Goal: Task Accomplishment & Management: Complete application form

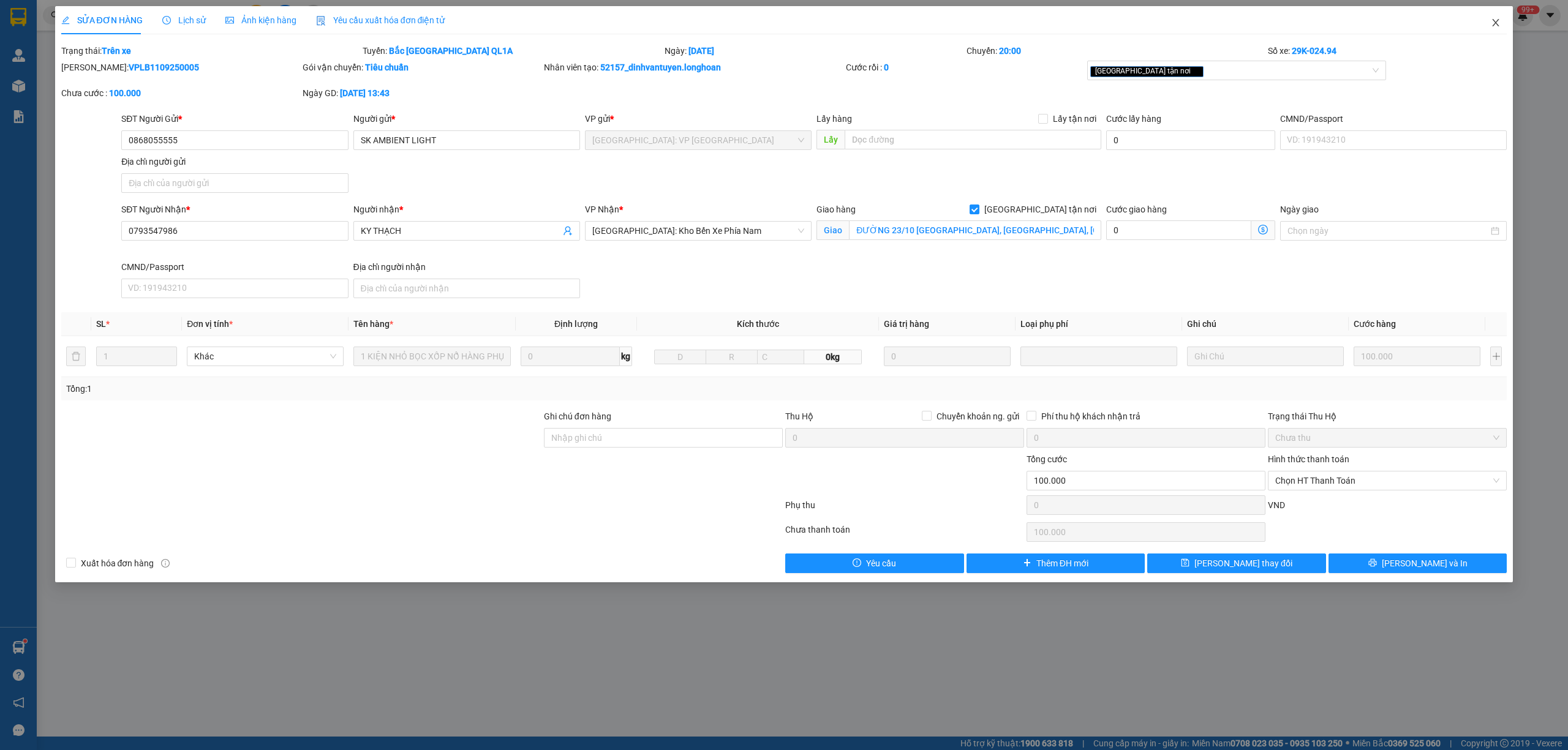
click at [1502, 27] on span "Close" at bounding box center [1496, 24] width 35 height 34
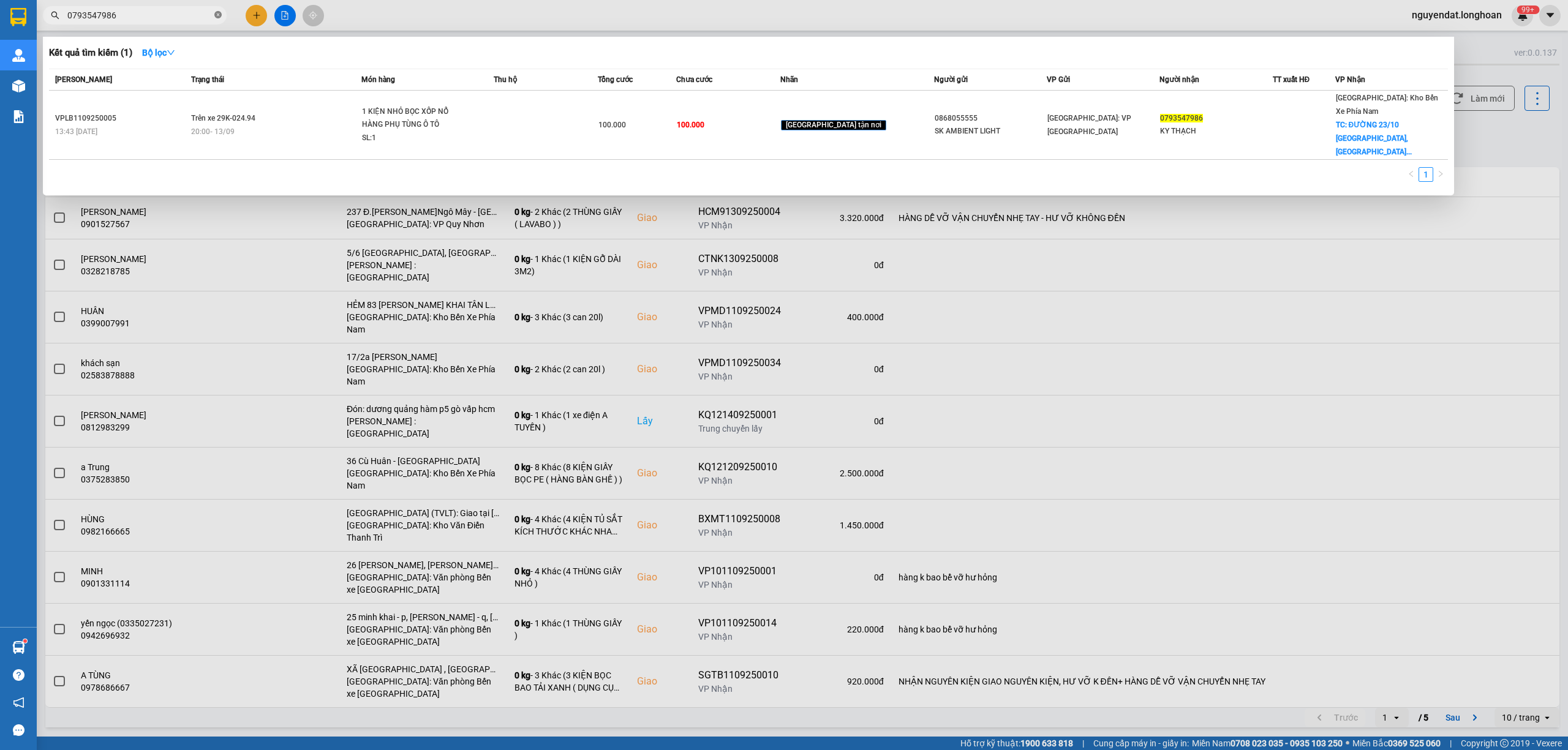
click at [215, 18] on icon "close-circle" at bounding box center [219, 15] width 8 height 8
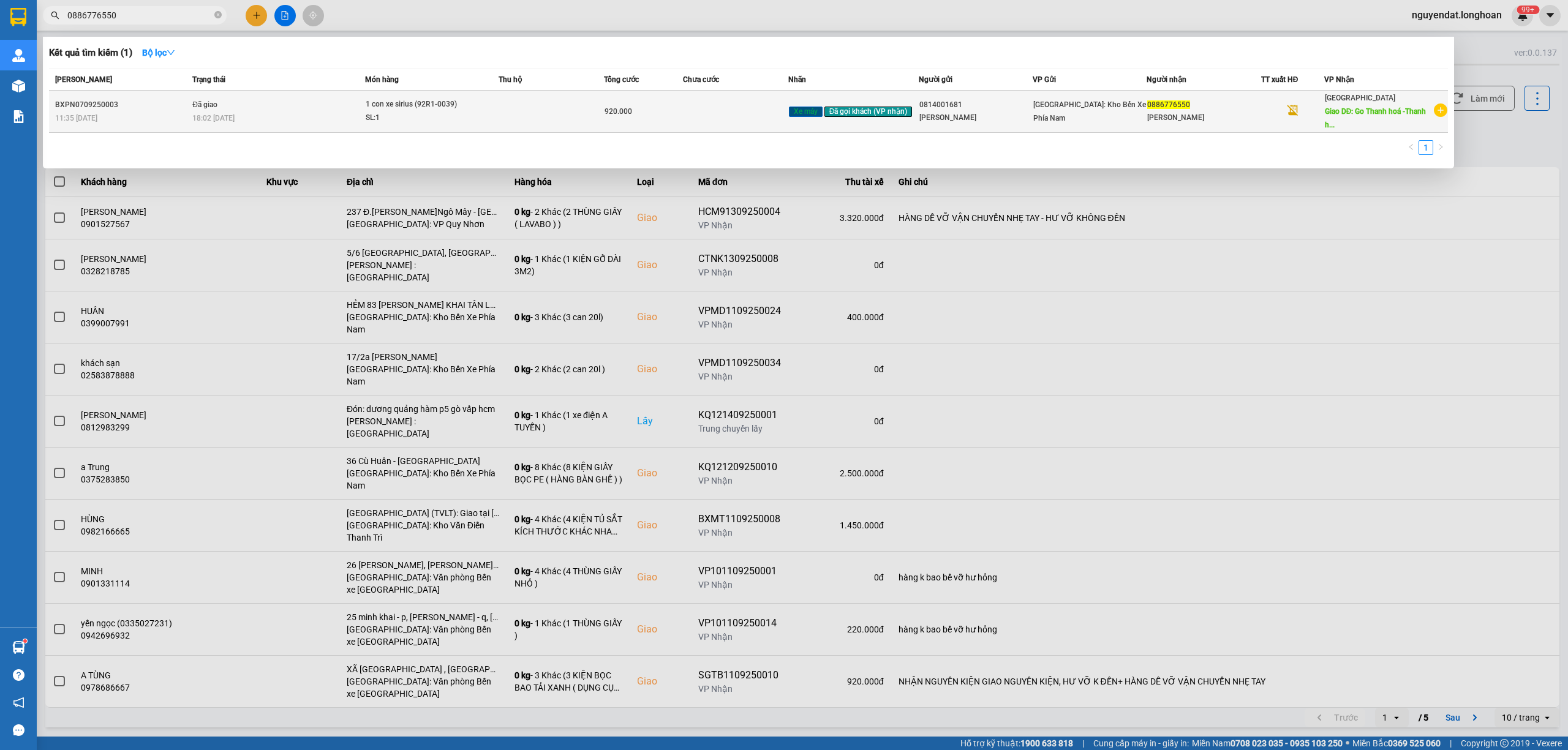
type input "0886776550"
click at [251, 118] on div "18:02 [DATE]" at bounding box center [278, 118] width 172 height 13
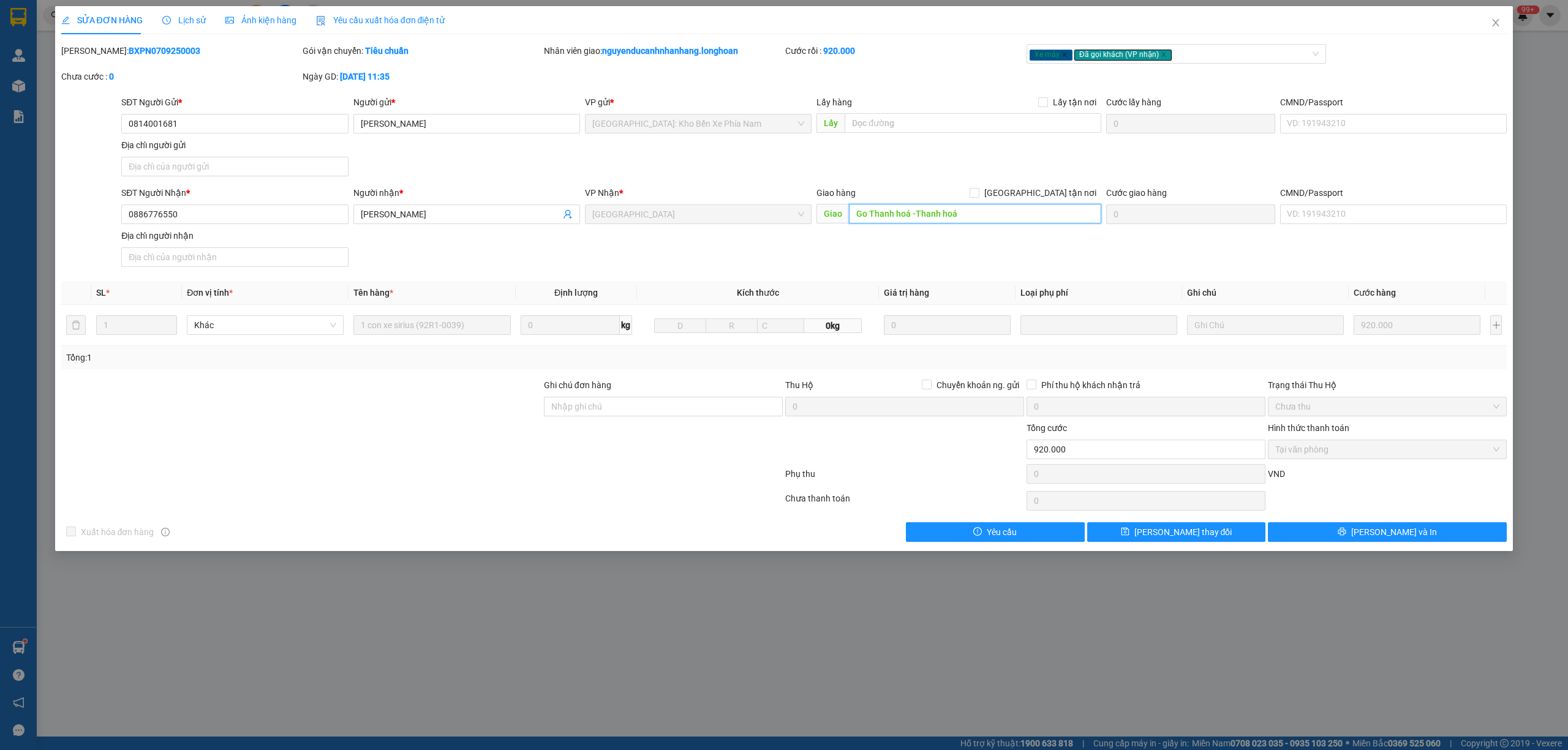
click at [1020, 218] on input "Go Thanh hoá -Thanh hoá" at bounding box center [975, 213] width 252 height 20
click at [964, 169] on div "SĐT Người Gửi * 0814001681 Người gửi * [PERSON_NAME] VP gửi * [GEOGRAPHIC_DATA]…" at bounding box center [814, 139] width 1390 height 86
click at [984, 209] on input "Go Thanh hoá -Thanh hoá" at bounding box center [975, 213] width 252 height 20
click at [988, 217] on input "Go Thanh hoá -Thanh hoá" at bounding box center [975, 213] width 252 height 20
click at [957, 169] on div "SĐT Người Gửi * 0814001681 Người gửi * [PERSON_NAME] VP gửi * [GEOGRAPHIC_DATA]…" at bounding box center [814, 139] width 1390 height 86
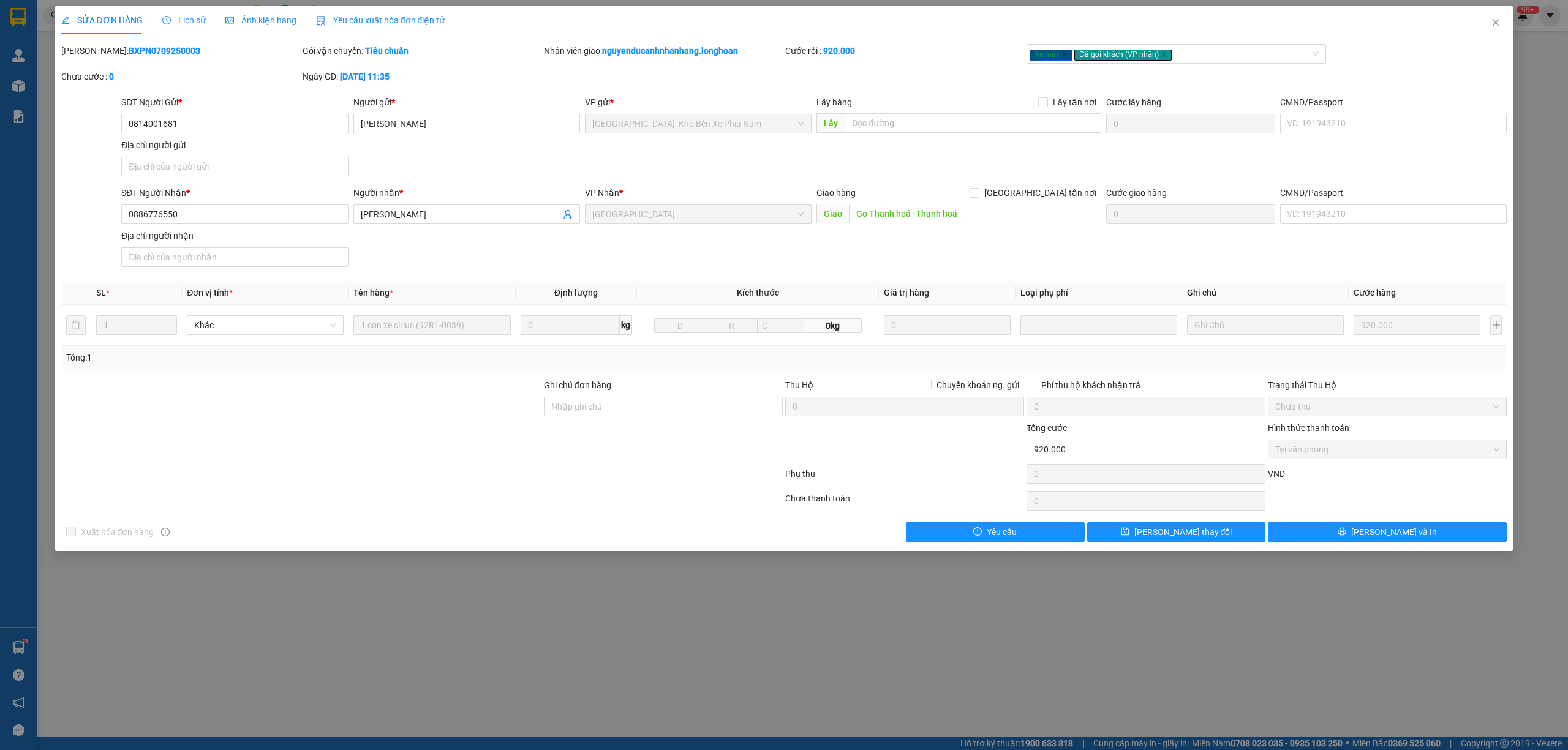
drag, startPoint x: 916, startPoint y: 151, endPoint x: 946, endPoint y: 199, distance: 56.6
click at [920, 160] on div "SĐT Người Gửi * 0814001681 Người gửi * [PERSON_NAME] VP gửi * [GEOGRAPHIC_DATA]…" at bounding box center [814, 139] width 1390 height 86
click at [966, 206] on input "Go Thanh hoá -Thanh hoá" at bounding box center [975, 213] width 252 height 20
drag, startPoint x: 935, startPoint y: 175, endPoint x: 981, endPoint y: 218, distance: 63.0
click at [939, 177] on div "SĐT Người Gửi * 0814001681 Người gửi * [PERSON_NAME] VP gửi * [GEOGRAPHIC_DATA]…" at bounding box center [814, 139] width 1390 height 86
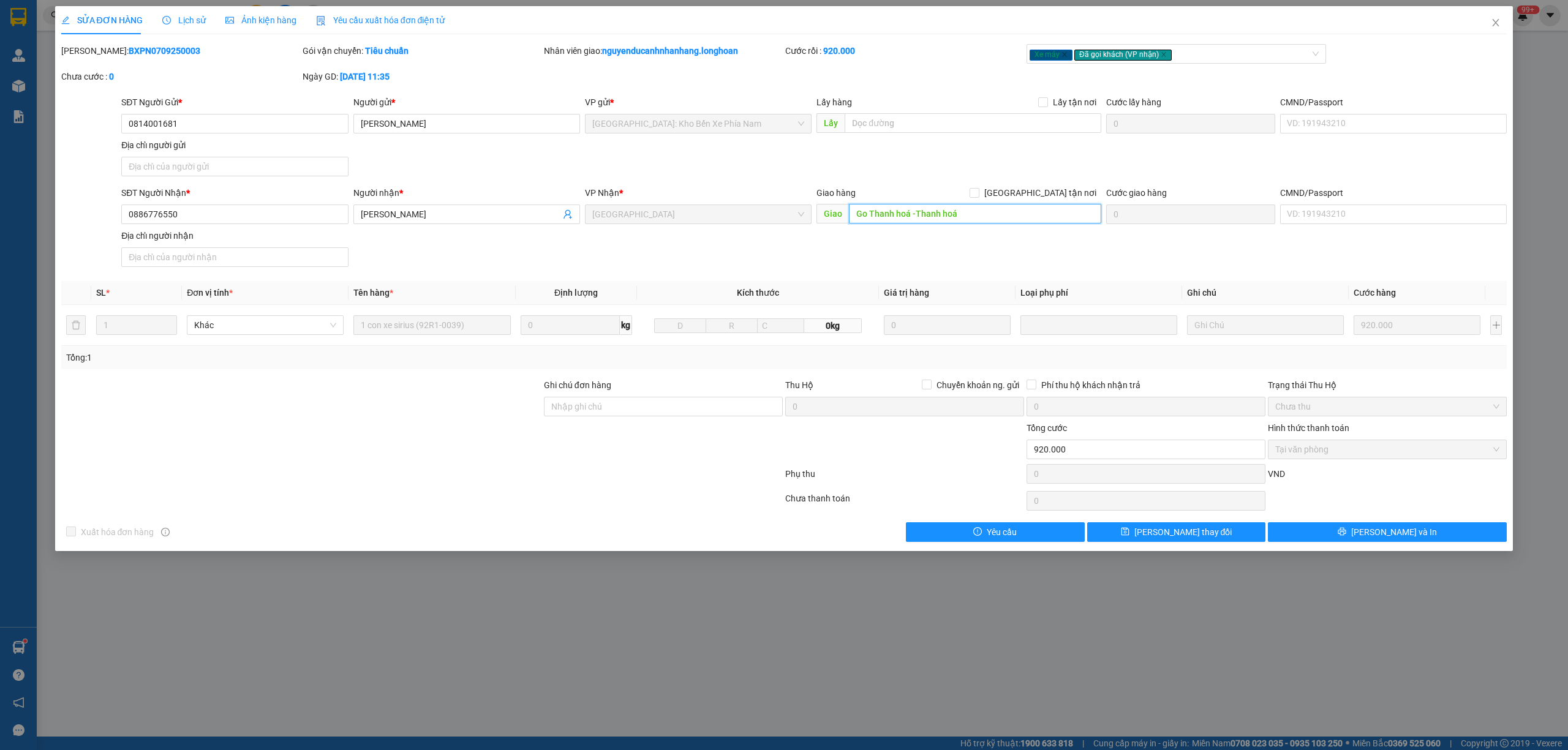
click at [981, 218] on input "Go Thanh hoá -Thanh hoá" at bounding box center [975, 213] width 252 height 20
drag, startPoint x: 189, startPoint y: 119, endPoint x: 45, endPoint y: 135, distance: 144.9
click at [44, 135] on div "SỬA ĐƠN HÀNG Lịch sử Ảnh kiện hàng Yêu cầu xuất hóa đơn điện tử Total Paid Fee …" at bounding box center [784, 375] width 1568 height 750
click at [418, 116] on input "[PERSON_NAME]" at bounding box center [466, 123] width 227 height 20
drag, startPoint x: 197, startPoint y: 217, endPoint x: 86, endPoint y: 217, distance: 111.0
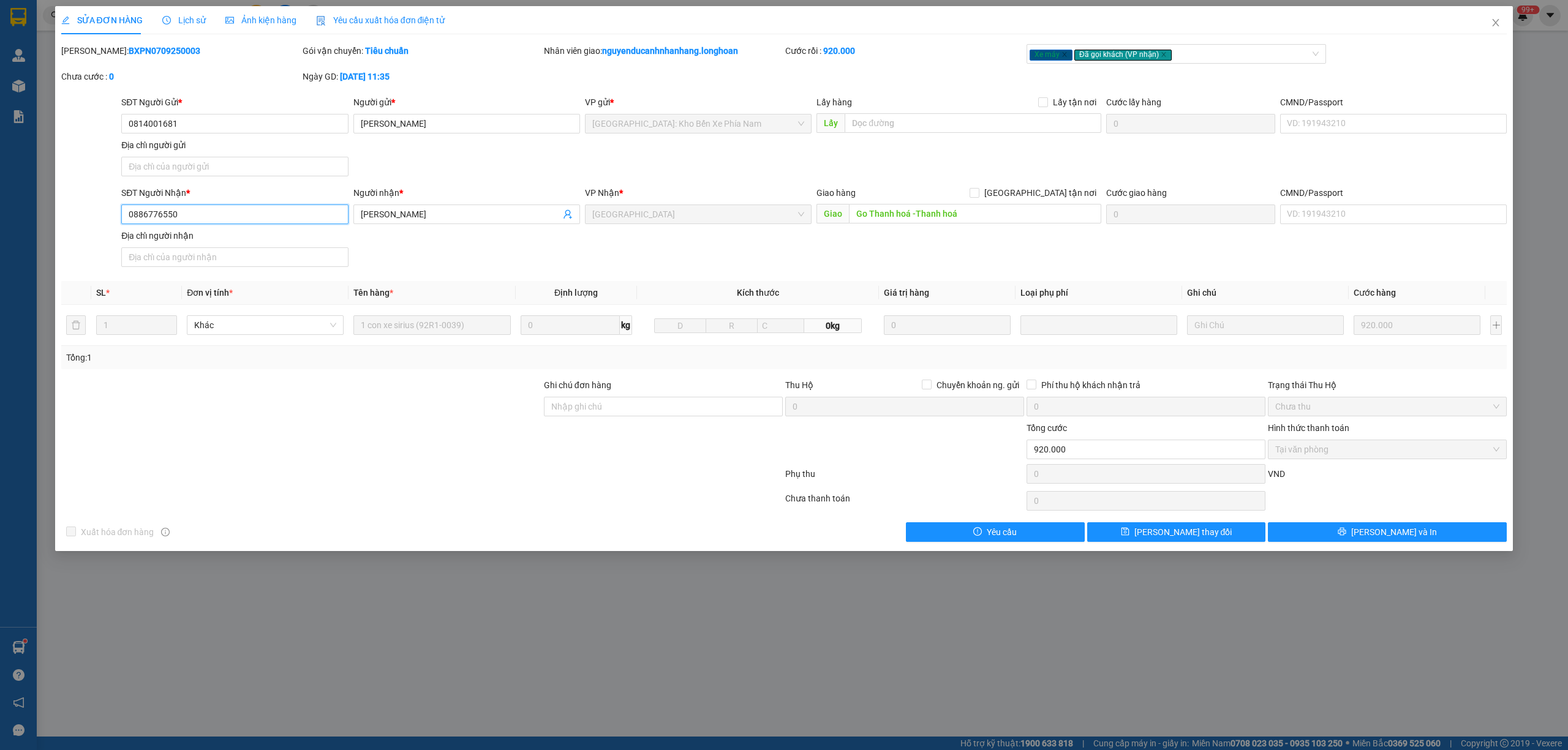
click at [86, 217] on div "SĐT Người Nhận * 0886776550 0886776550 Người nhận * Anh Hổ VP Nhận * Thanh Hóa …" at bounding box center [784, 229] width 1449 height 86
drag, startPoint x: 142, startPoint y: 217, endPoint x: 148, endPoint y: 223, distance: 8.5
click at [1495, 29] on span "Close" at bounding box center [1496, 24] width 35 height 34
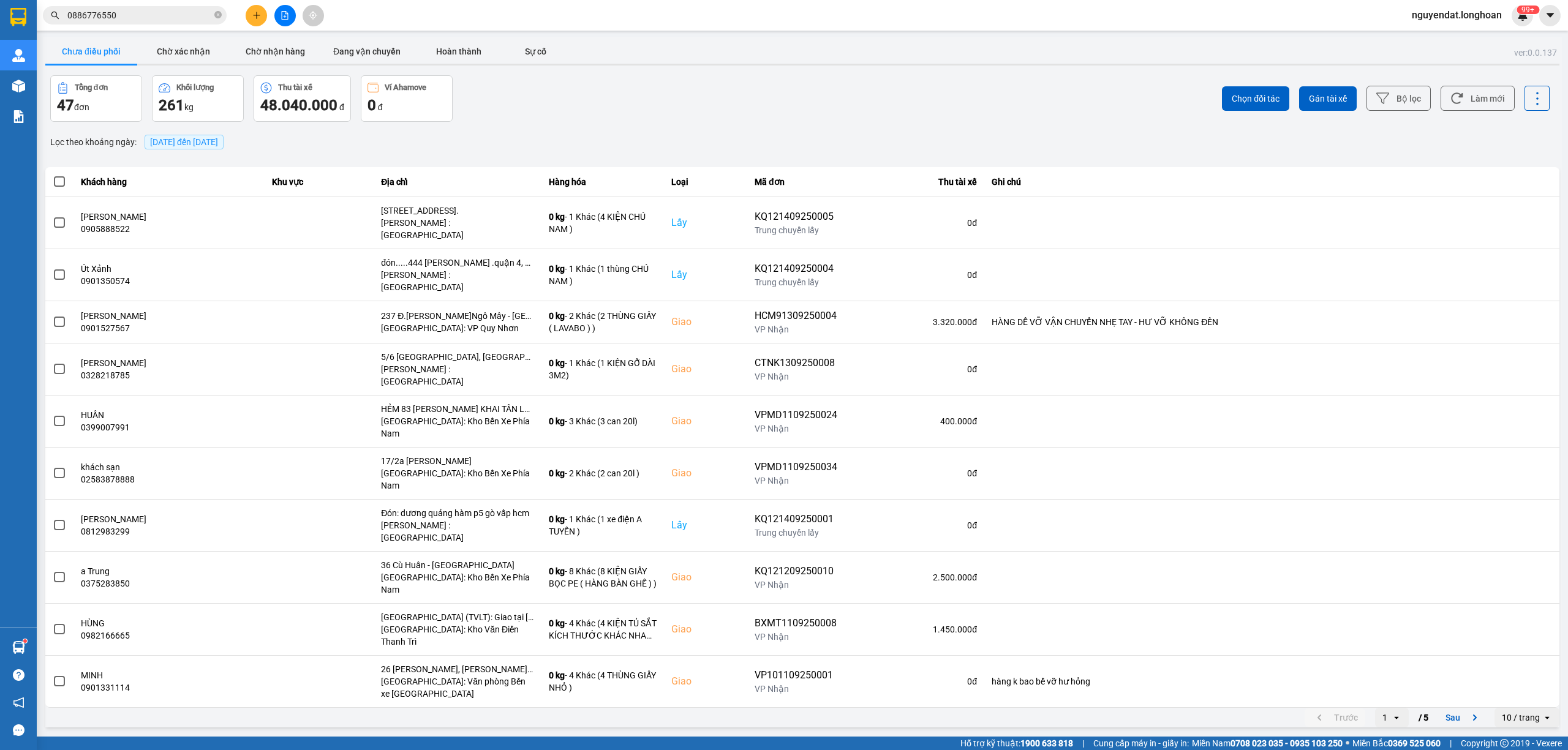
click at [288, 16] on icon "file-add" at bounding box center [284, 15] width 8 height 8
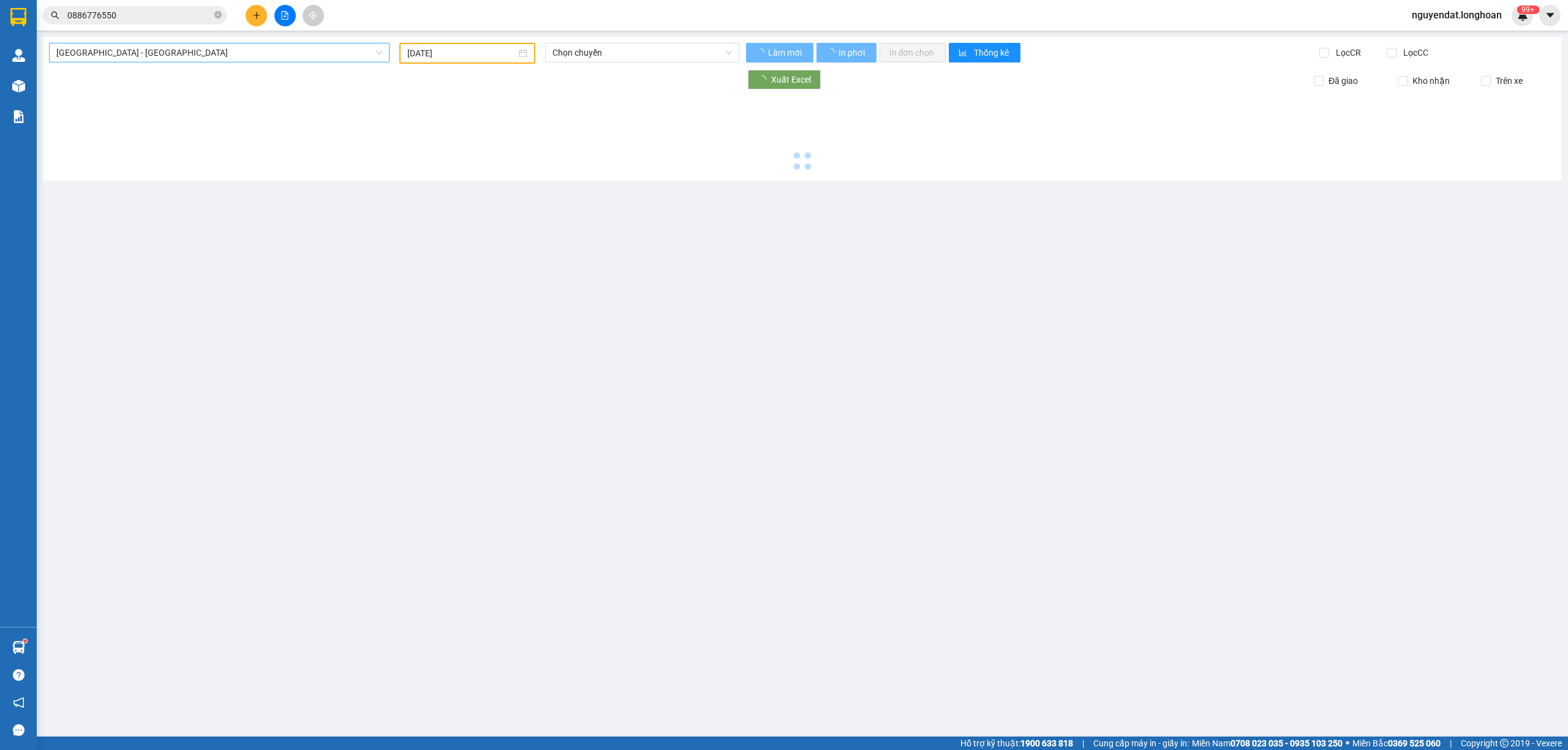
type input "[DATE]"
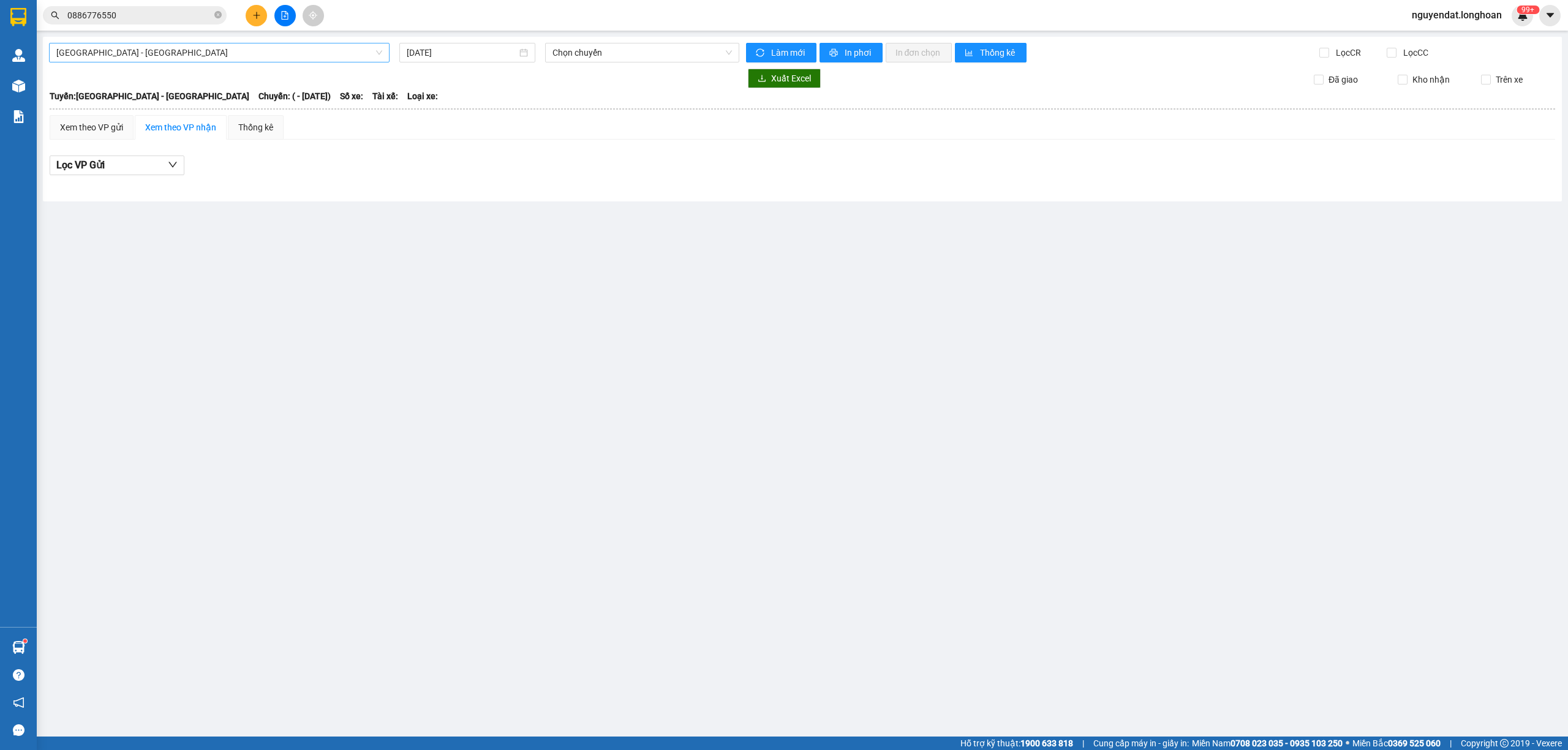
click at [255, 60] on span "[GEOGRAPHIC_DATA] - [GEOGRAPHIC_DATA]" at bounding box center [219, 52] width 326 height 19
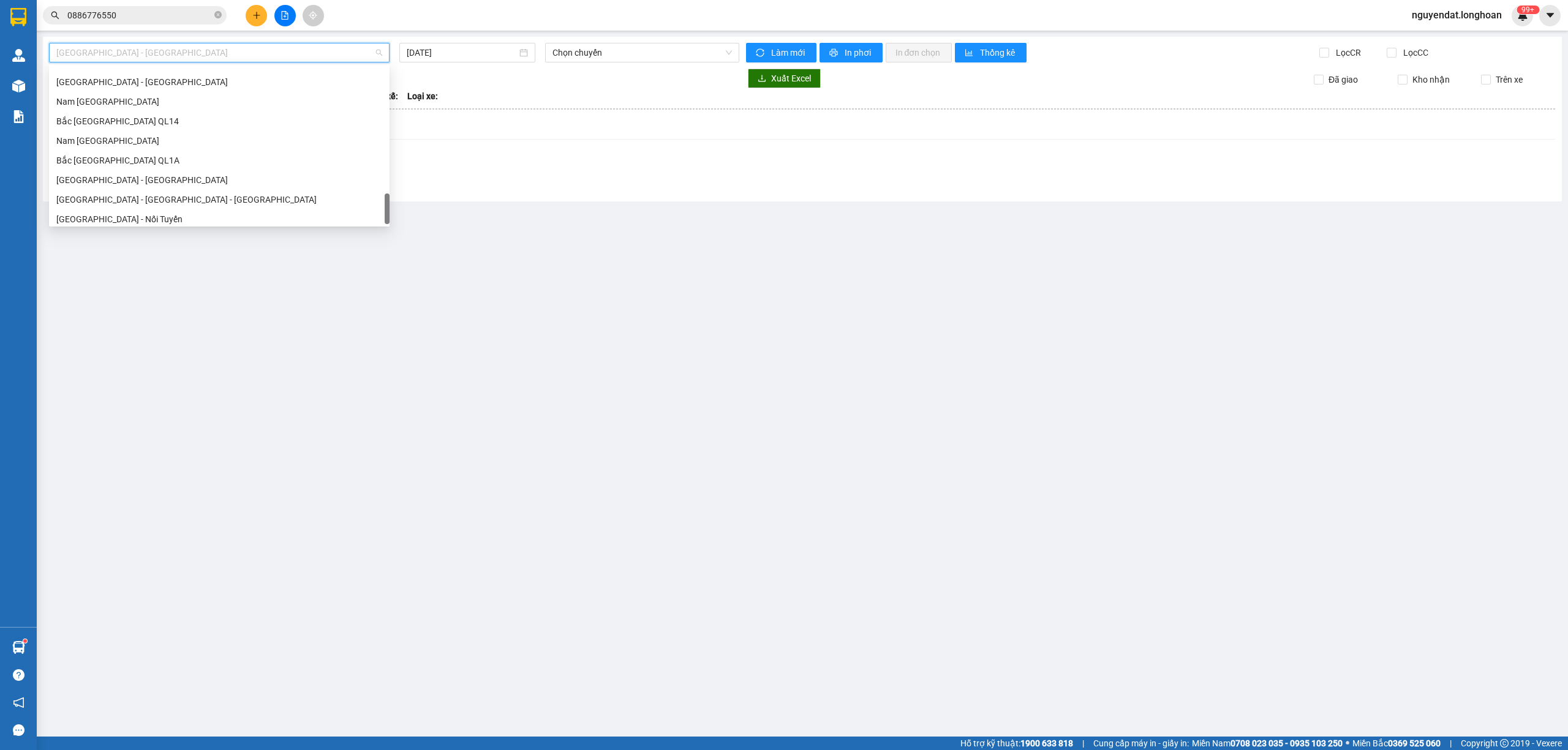
scroll to position [843, 0]
click at [157, 137] on div "Bắc [GEOGRAPHIC_DATA] QL1A" at bounding box center [219, 135] width 326 height 13
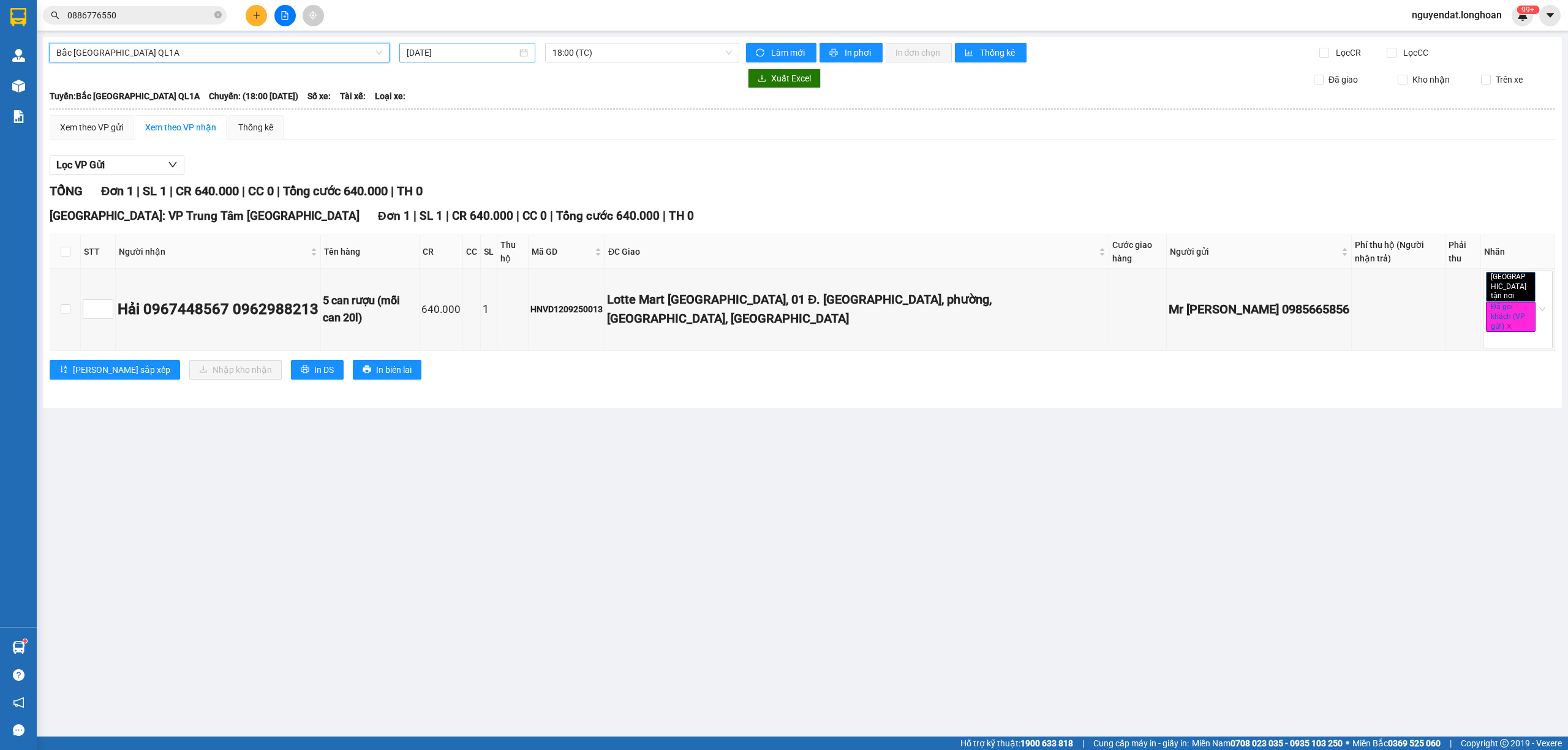
click at [465, 43] on div "[DATE]" at bounding box center [467, 52] width 136 height 20
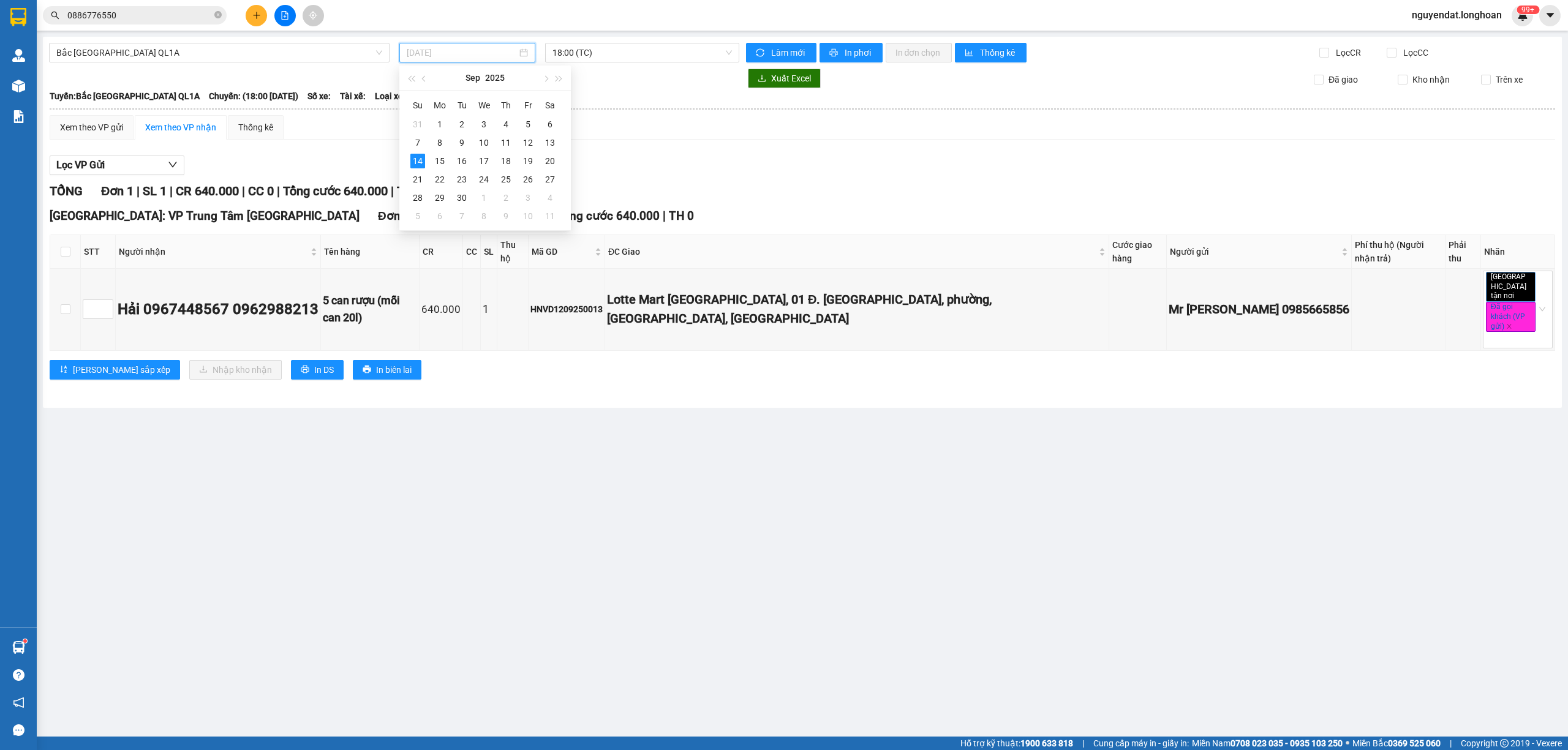
drag, startPoint x: 508, startPoint y: 142, endPoint x: 617, endPoint y: 72, distance: 129.5
click at [509, 141] on div "11" at bounding box center [505, 142] width 15 height 15
type input "[DATE]"
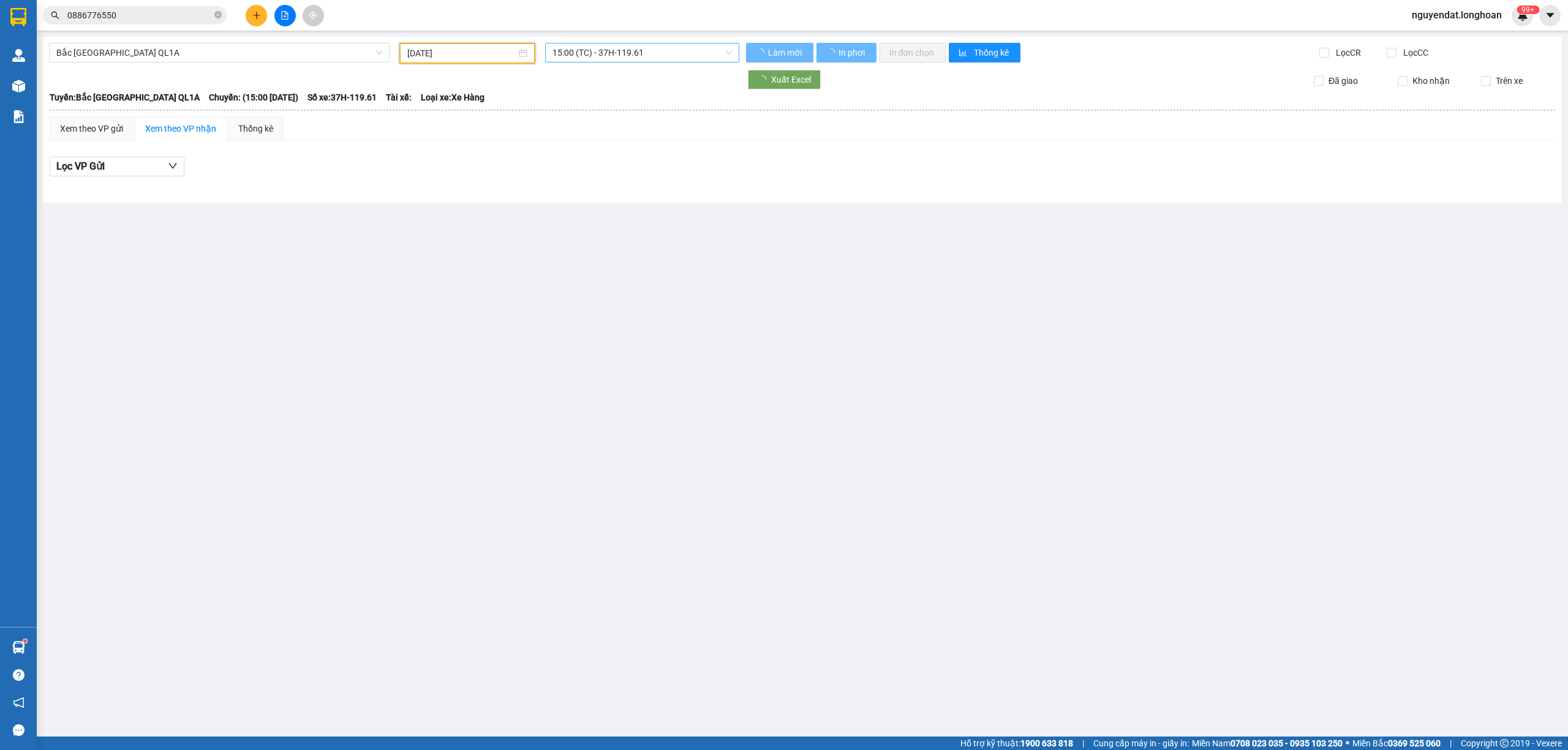
click at [652, 56] on span "15:00 (TC) - 37H-119.61" at bounding box center [643, 52] width 180 height 19
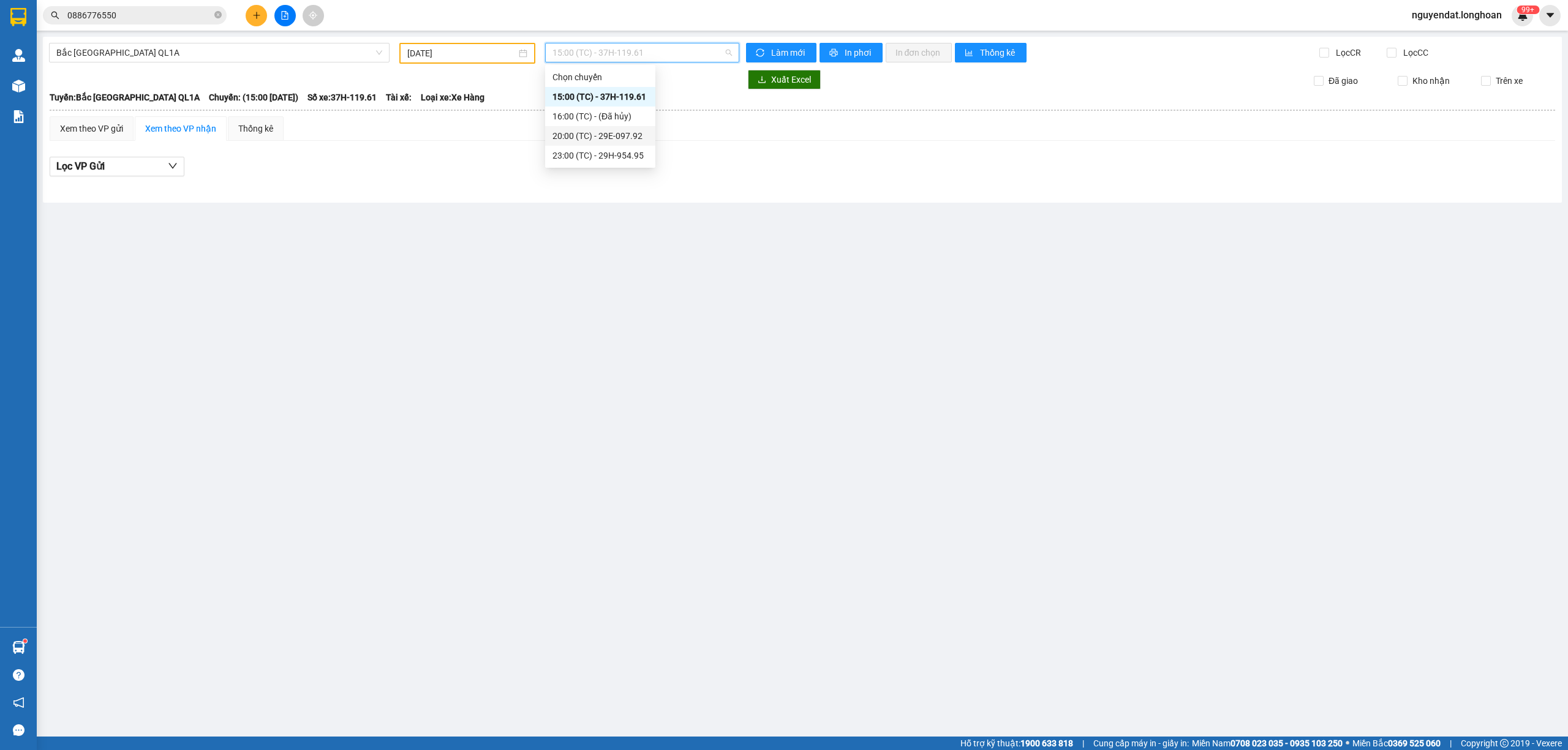
click at [621, 149] on div "23:00 (TC) - 29H-954.95" at bounding box center [601, 155] width 96 height 13
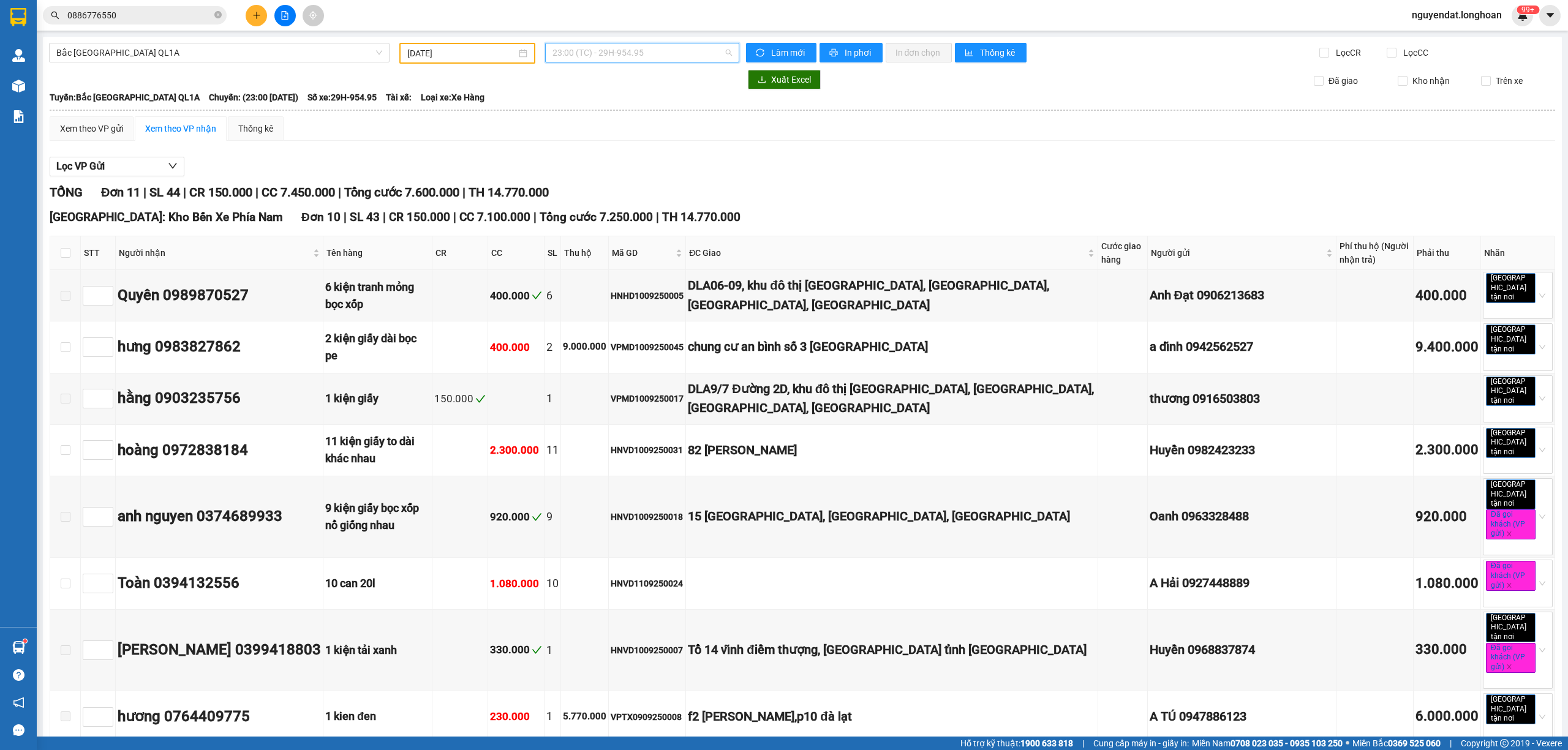
click at [661, 57] on span "23:00 (TC) - 29H-954.95" at bounding box center [643, 52] width 180 height 19
click at [644, 131] on div "20:00 (TC) - 29E-097.92" at bounding box center [596, 135] width 111 height 20
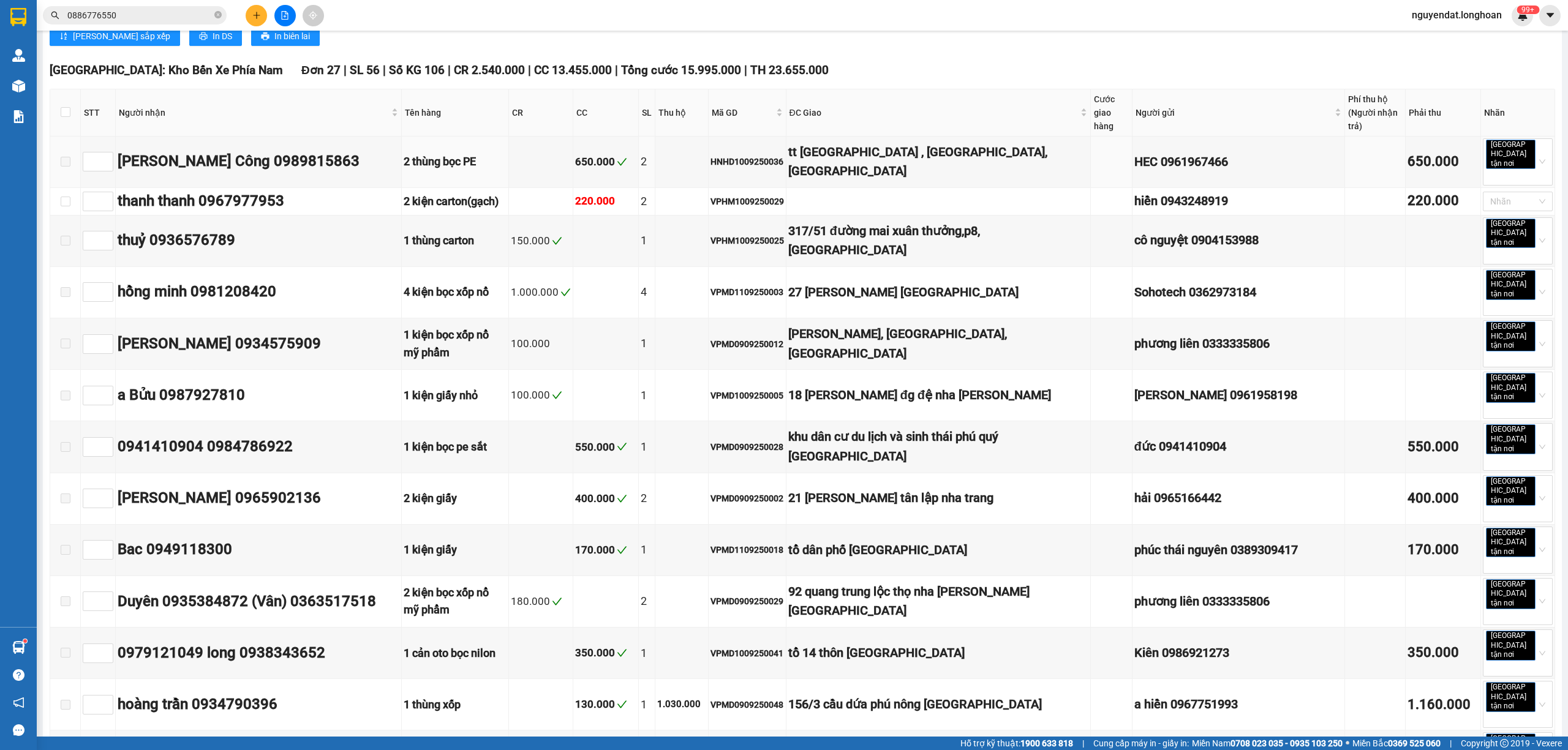
scroll to position [136, 0]
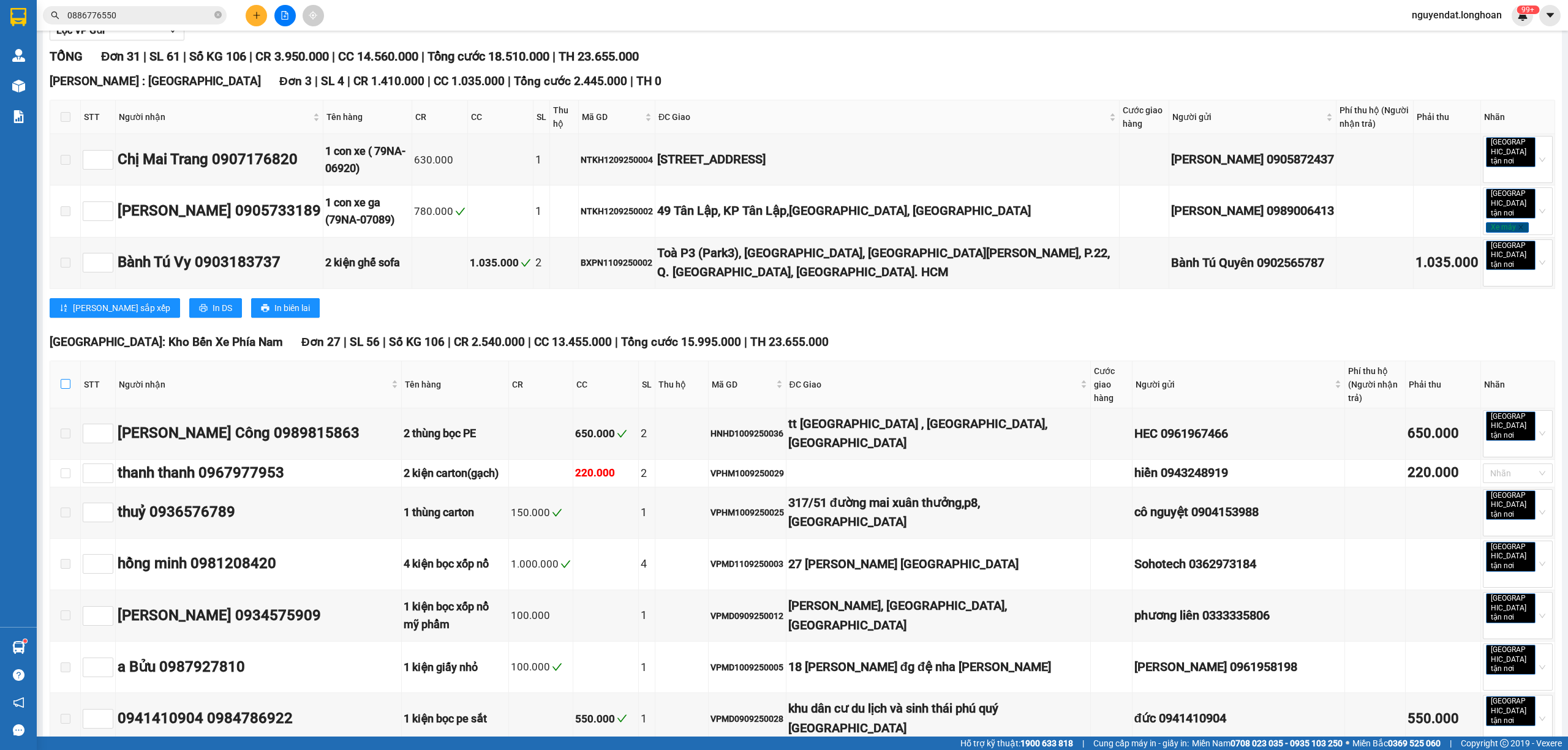
click at [63, 379] on input "checkbox" at bounding box center [65, 383] width 10 height 10
checkbox input "true"
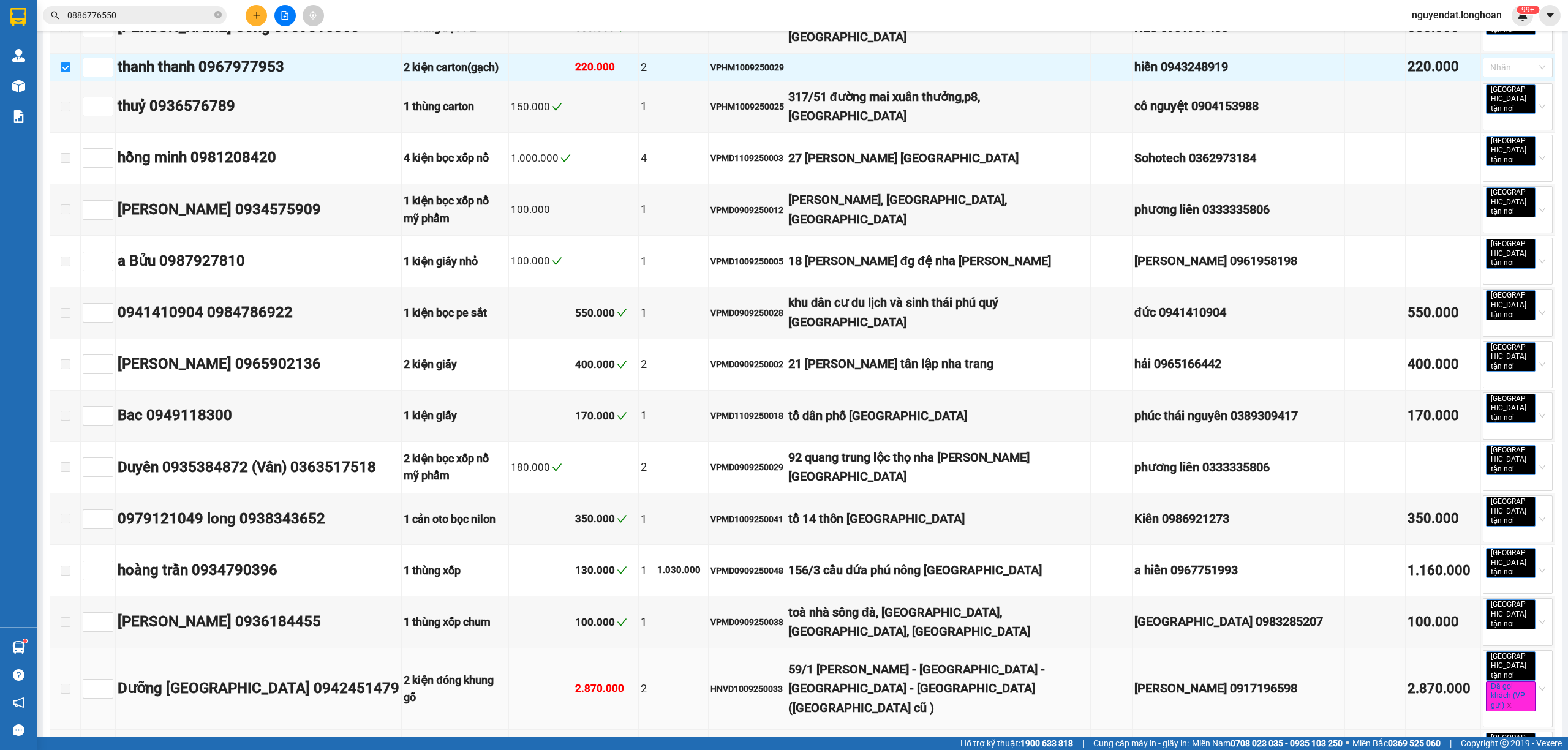
scroll to position [1086, 0]
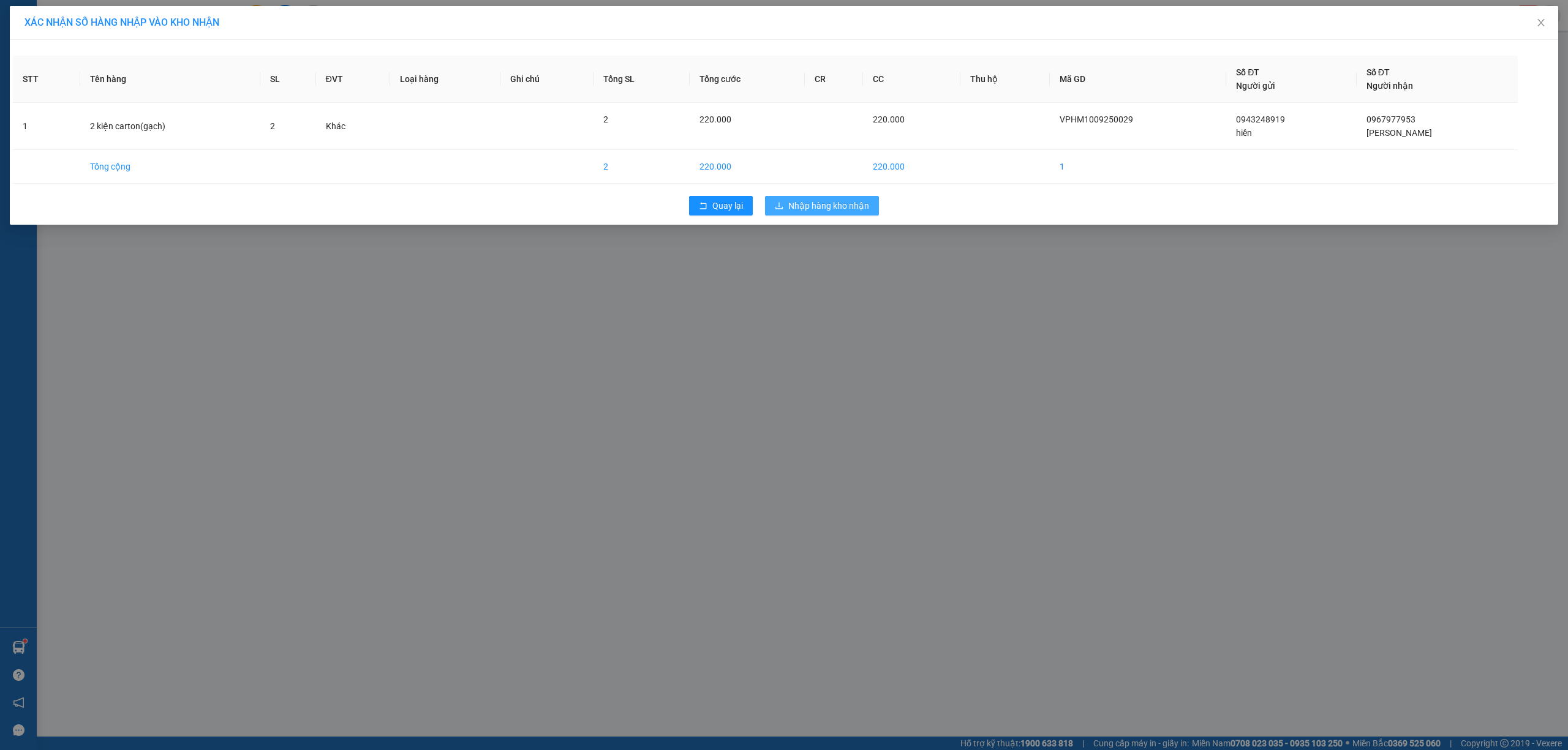
click at [829, 204] on span "Nhập hàng kho nhận" at bounding box center [829, 206] width 81 height 13
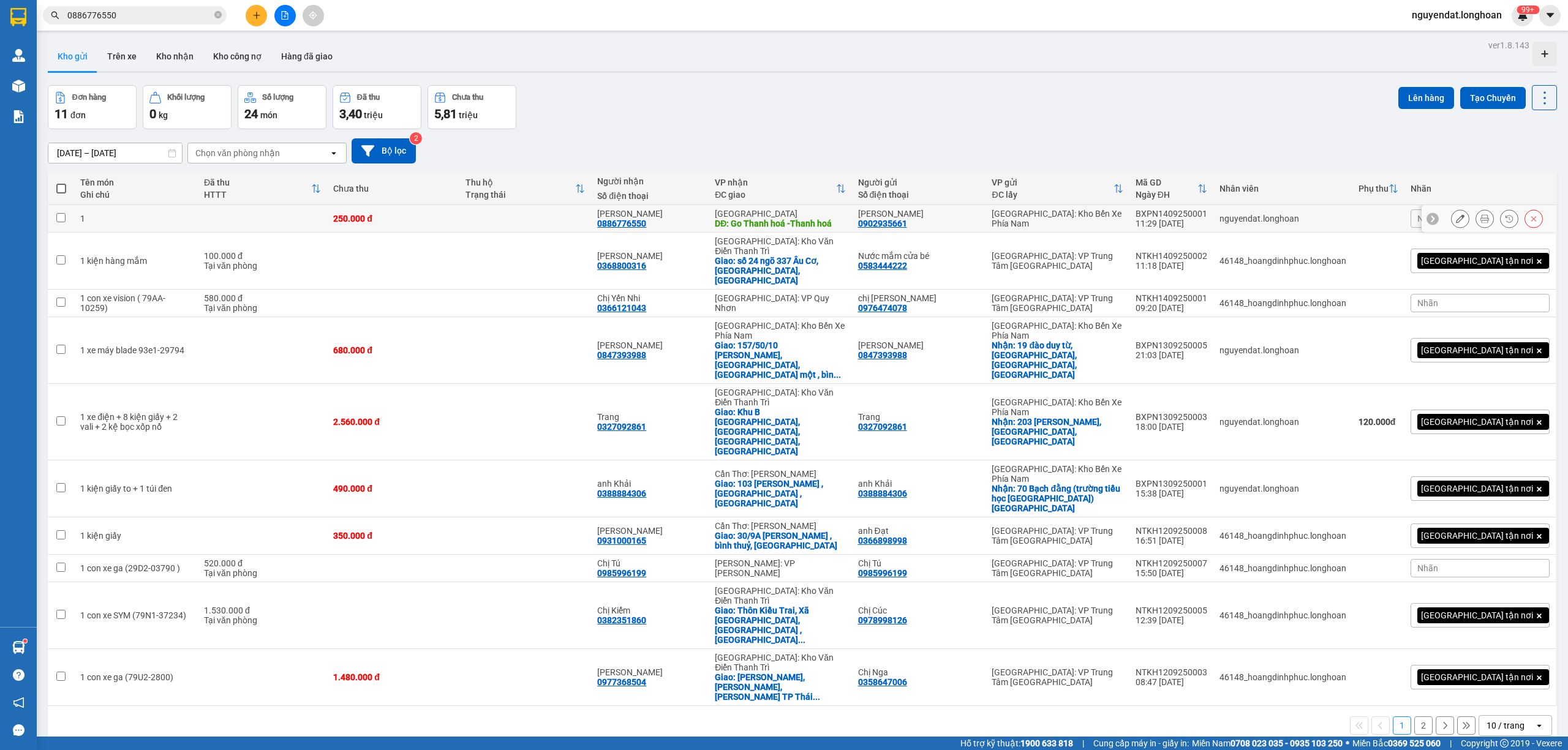
click at [1453, 218] on button at bounding box center [1460, 219] width 17 height 22
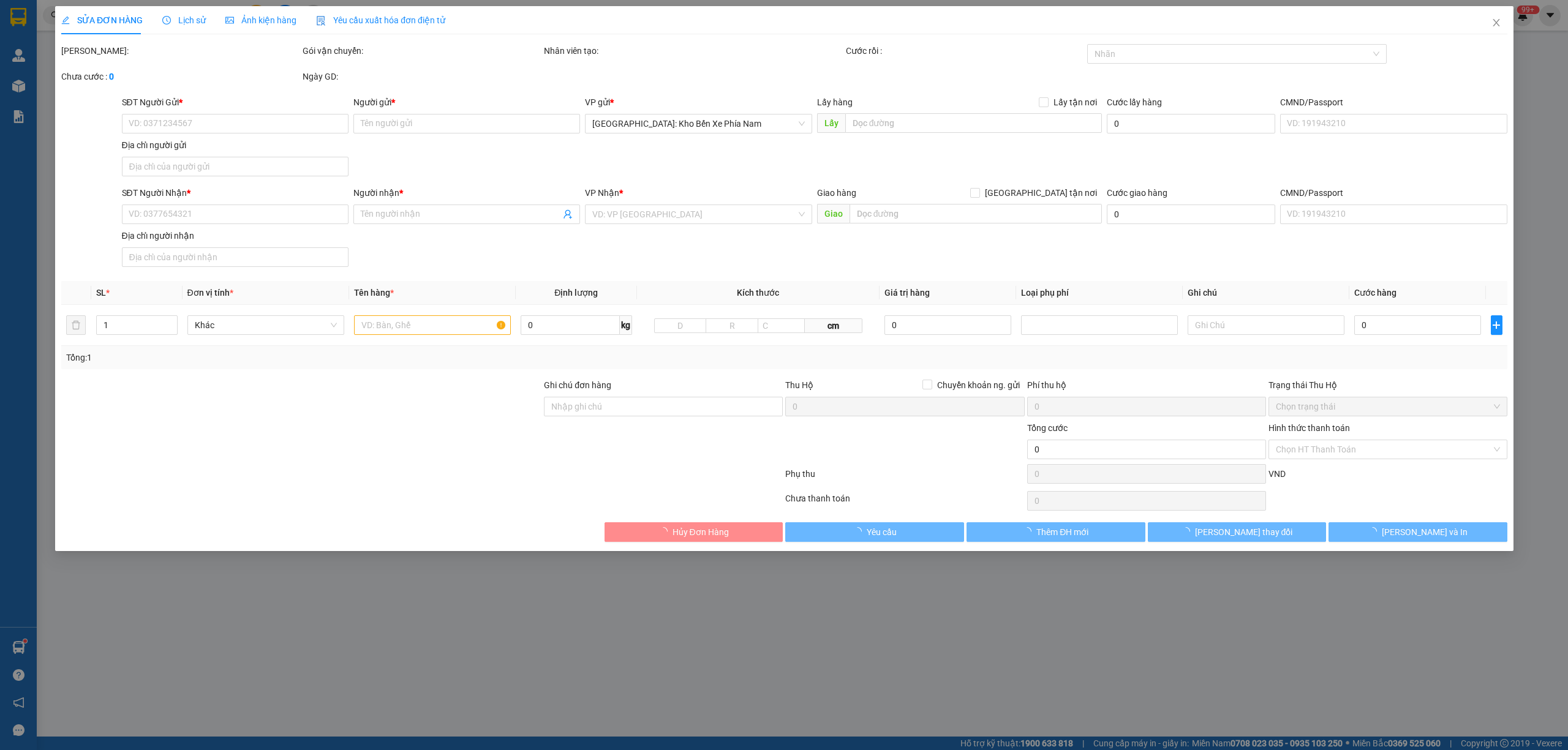
type input "0902935661"
type input "[PERSON_NAME]"
type input "0886776550"
type input "[PERSON_NAME]"
type input "Go Thanh hoá -Thanh hoá"
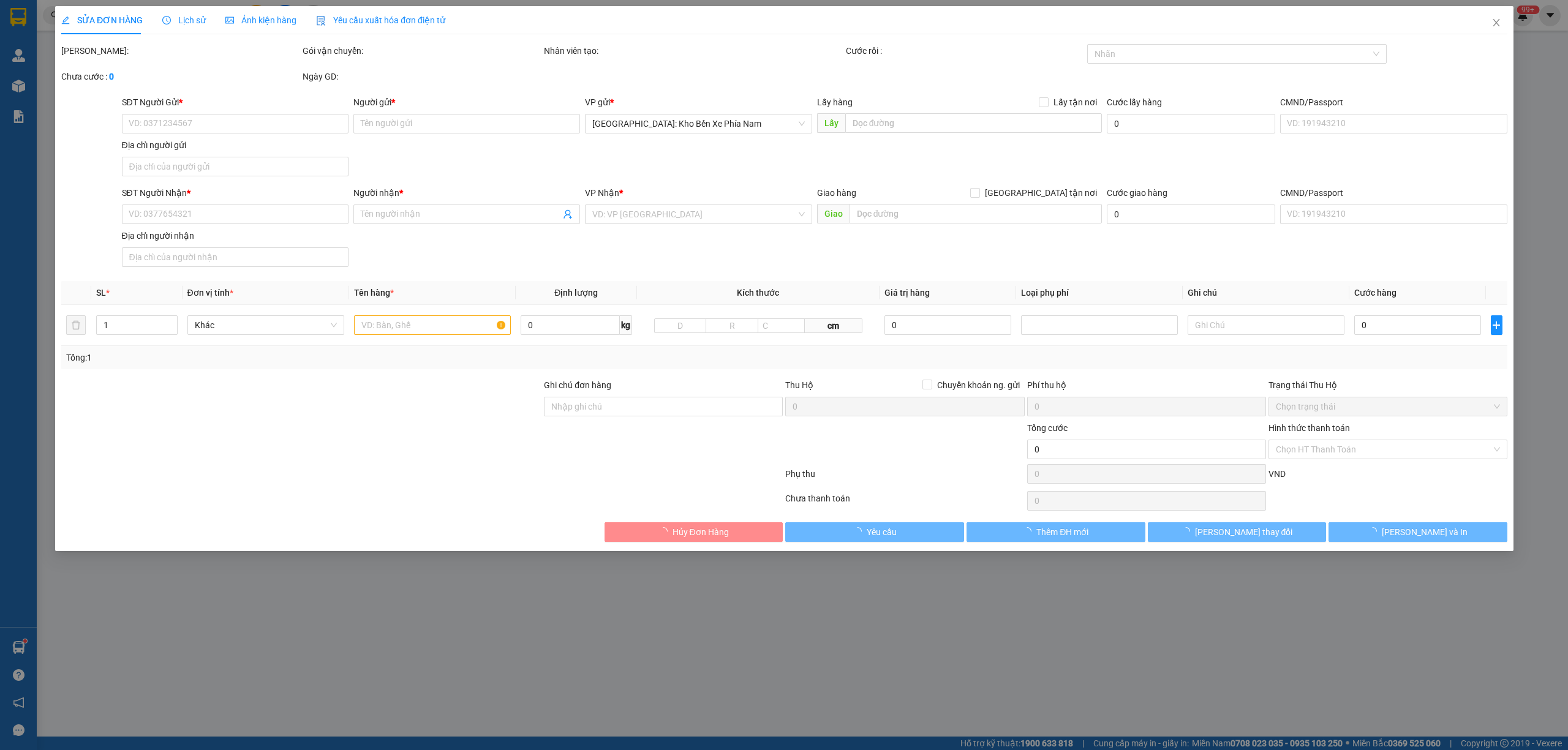
type input "250.000"
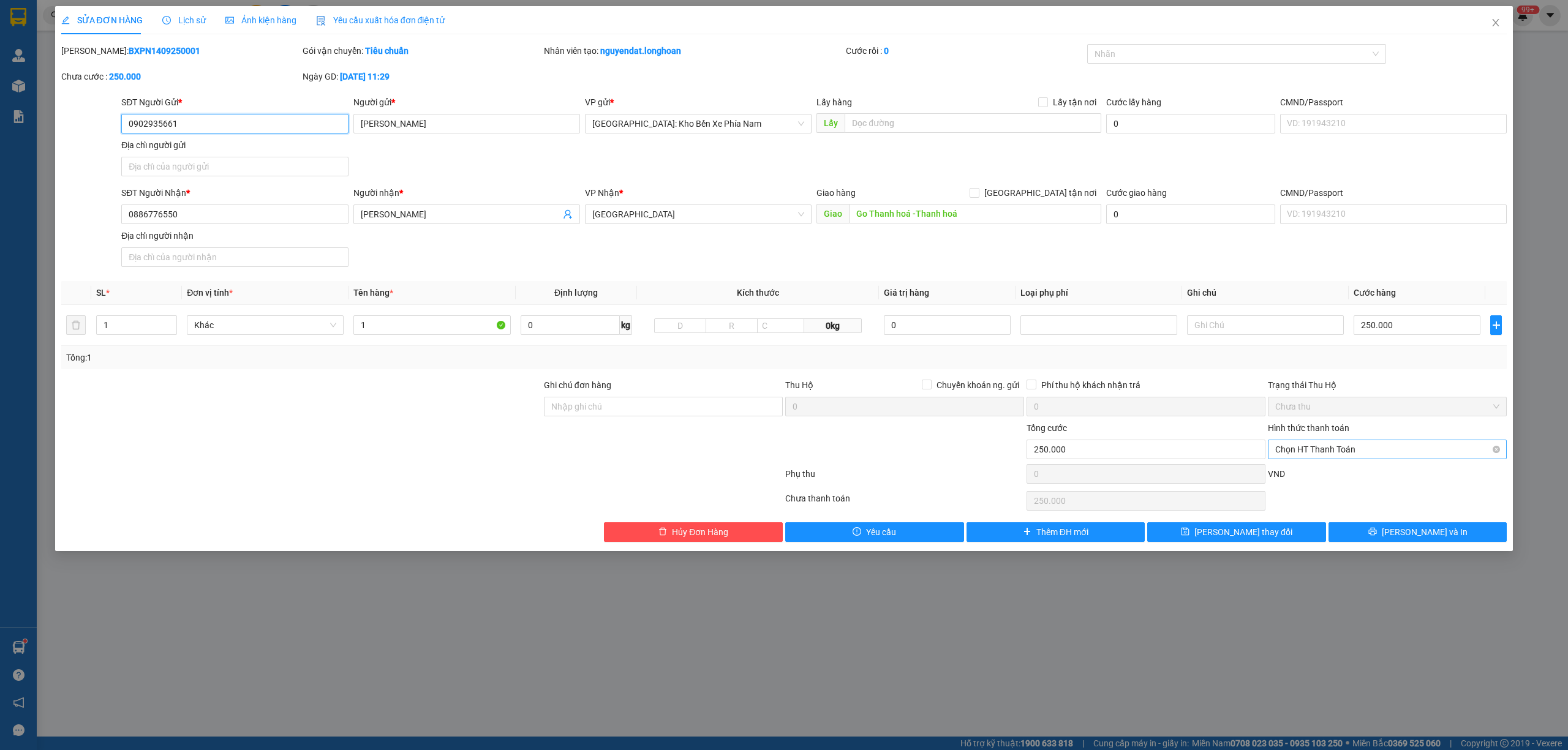
click at [1409, 451] on span "Chọn HT Thanh Toán" at bounding box center [1387, 449] width 224 height 19
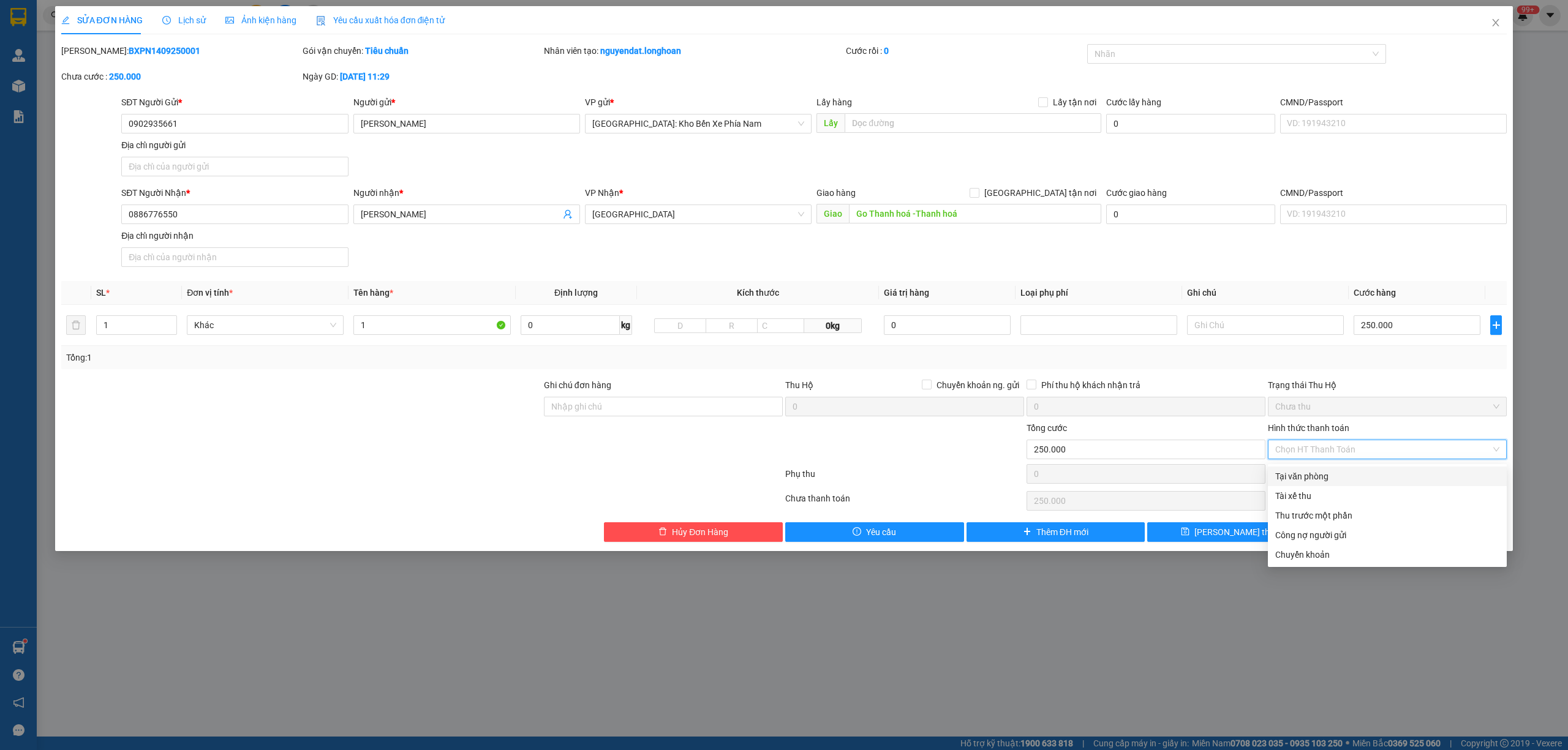
click at [1348, 473] on div "Tại văn phòng" at bounding box center [1387, 476] width 224 height 13
type input "0"
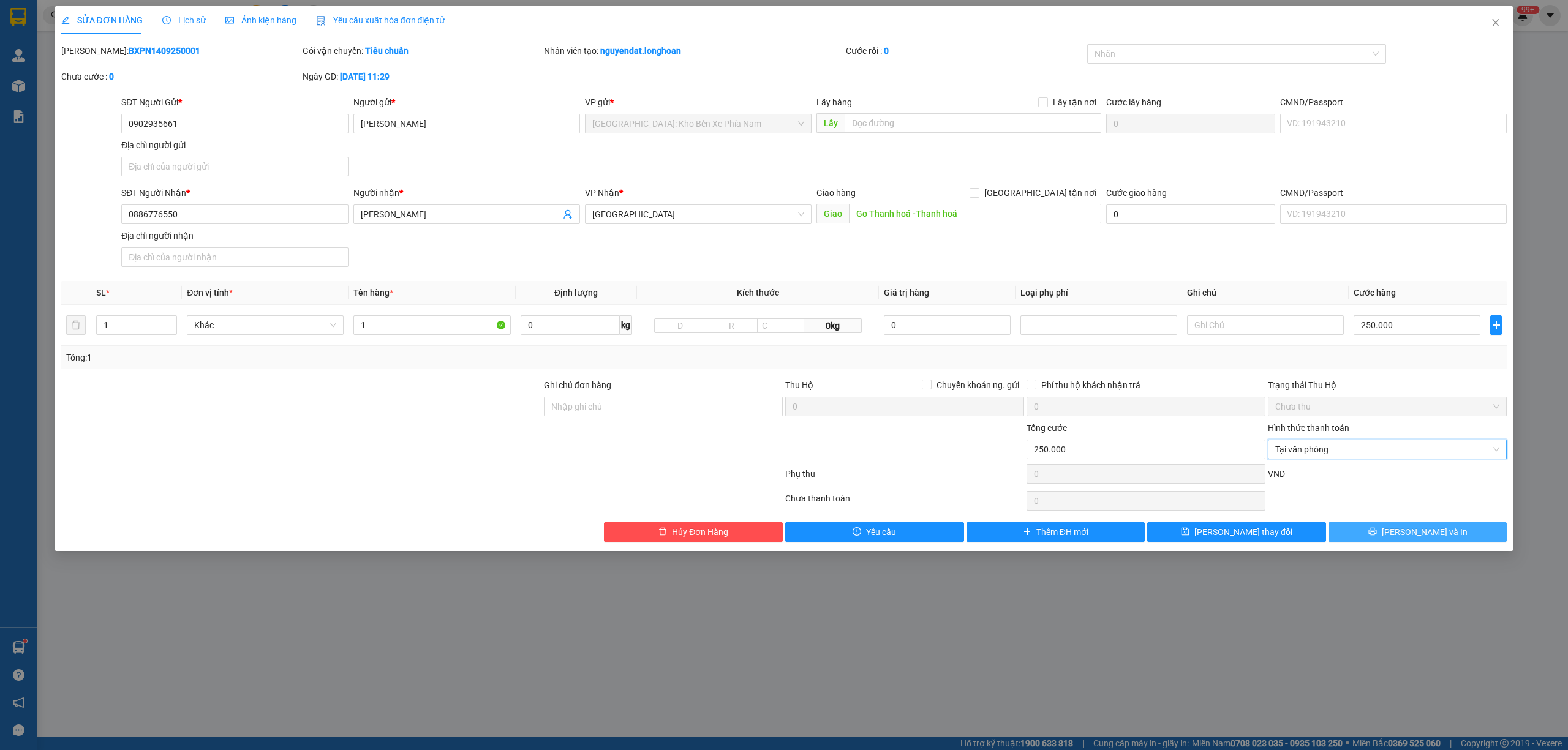
click at [1433, 542] on button "[PERSON_NAME] và In" at bounding box center [1418, 532] width 179 height 20
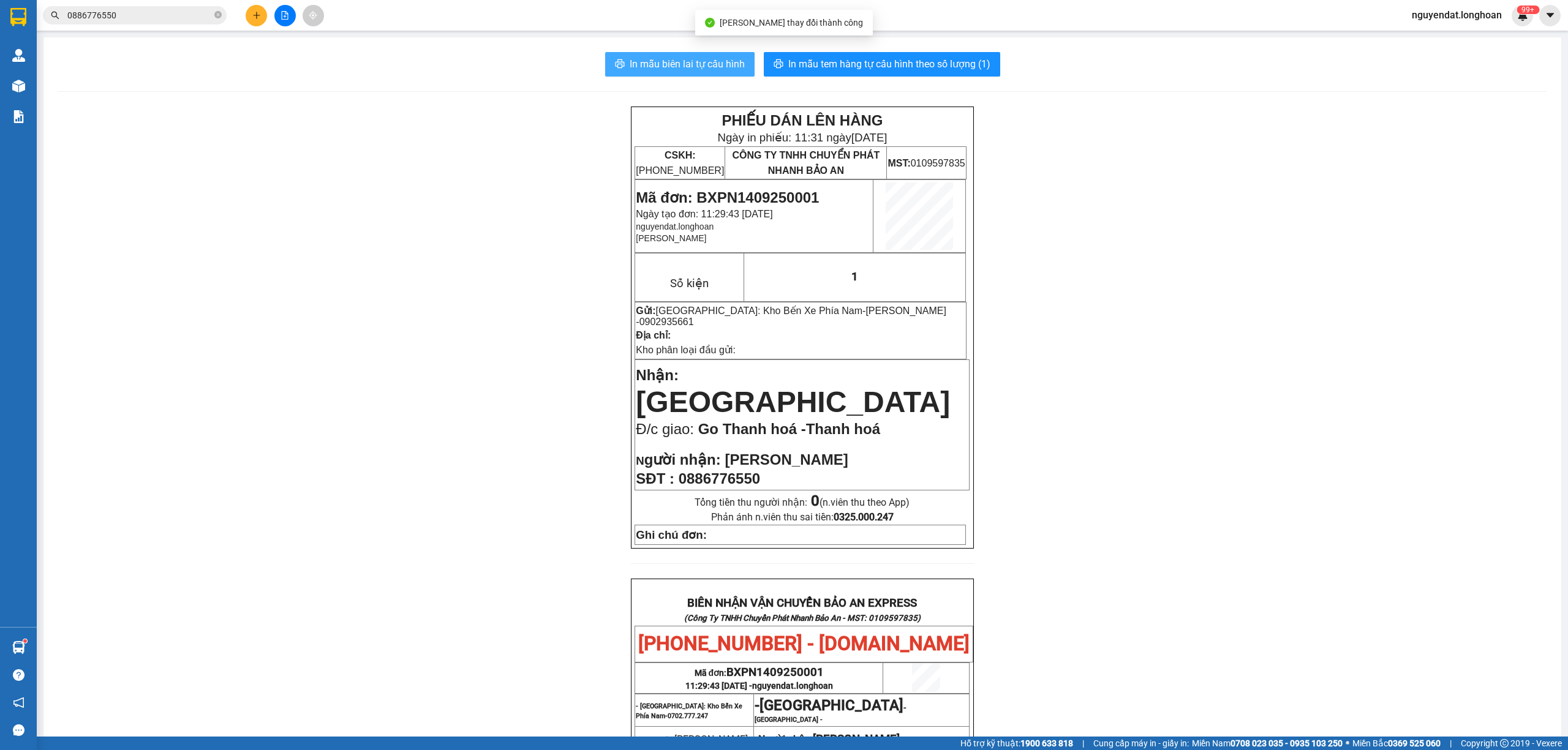
click at [682, 66] on span "In mẫu biên lai tự cấu hình" at bounding box center [687, 64] width 115 height 15
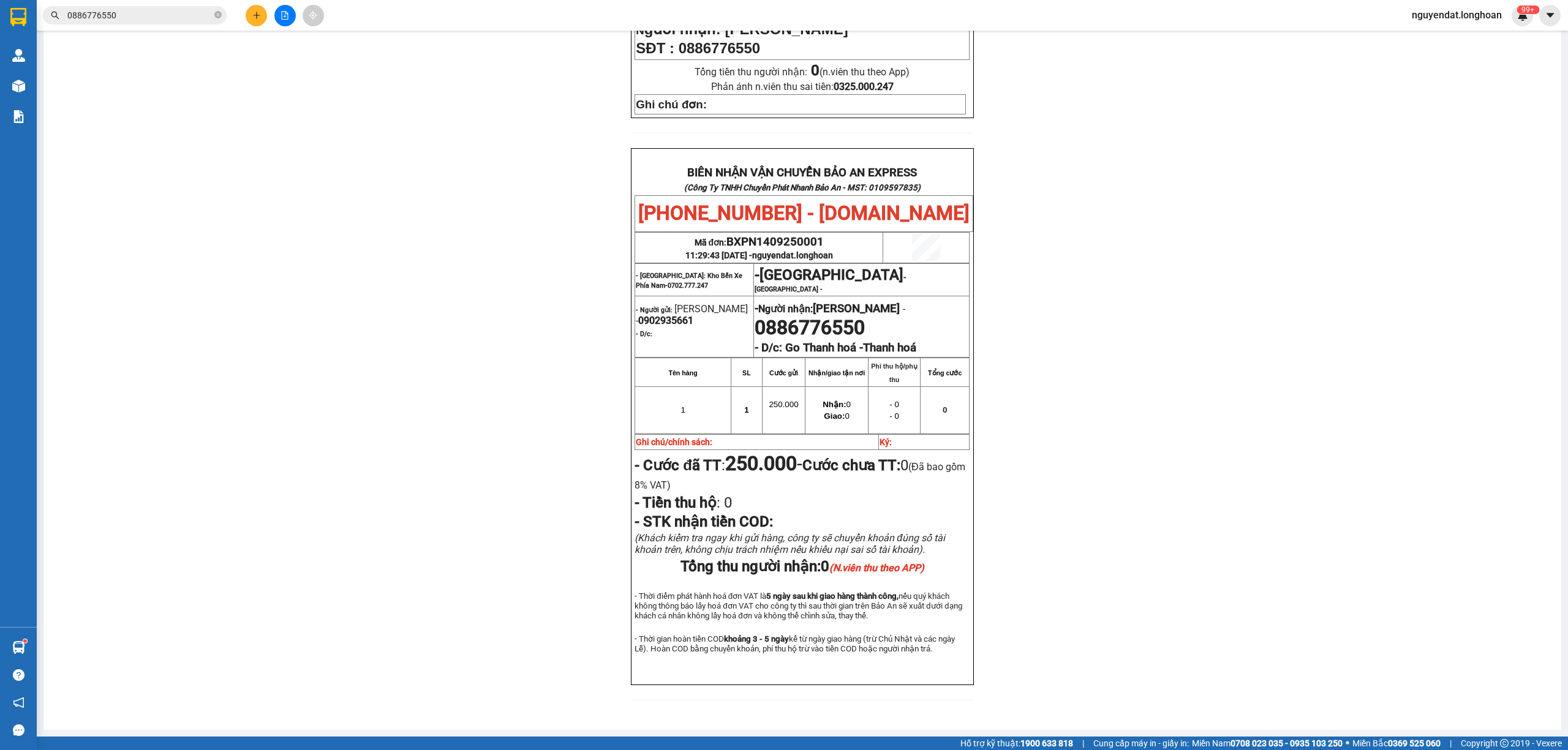
click at [1519, 297] on div "PHIẾU DÁN LÊN HÀNG Ngày in phiếu: 11:31 [DATE] CSKH: [PHONE_NUMBER] CÔNG TY TNH…" at bounding box center [803, 195] width 1489 height 1039
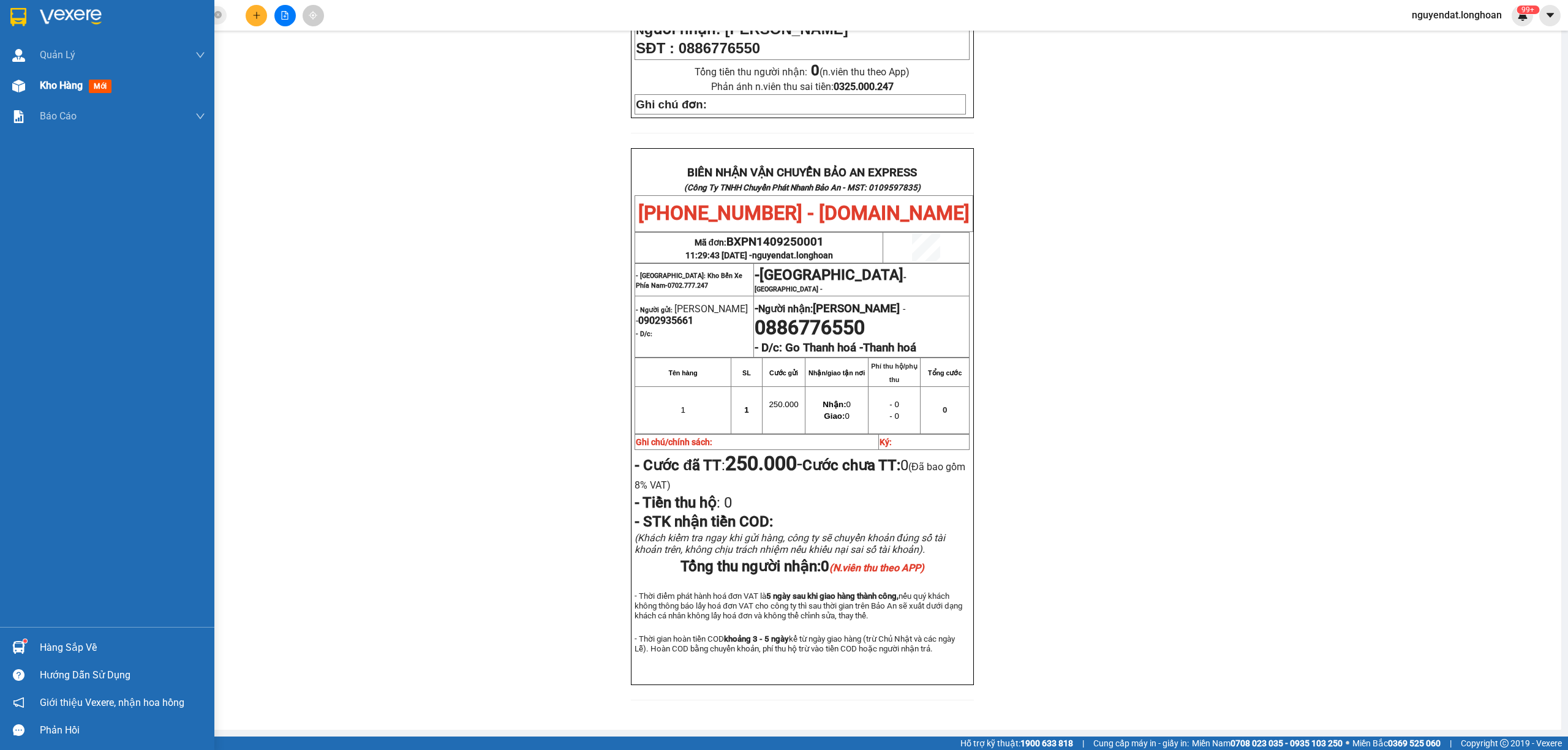
click at [31, 92] on div "Kho hàng mới" at bounding box center [107, 86] width 215 height 31
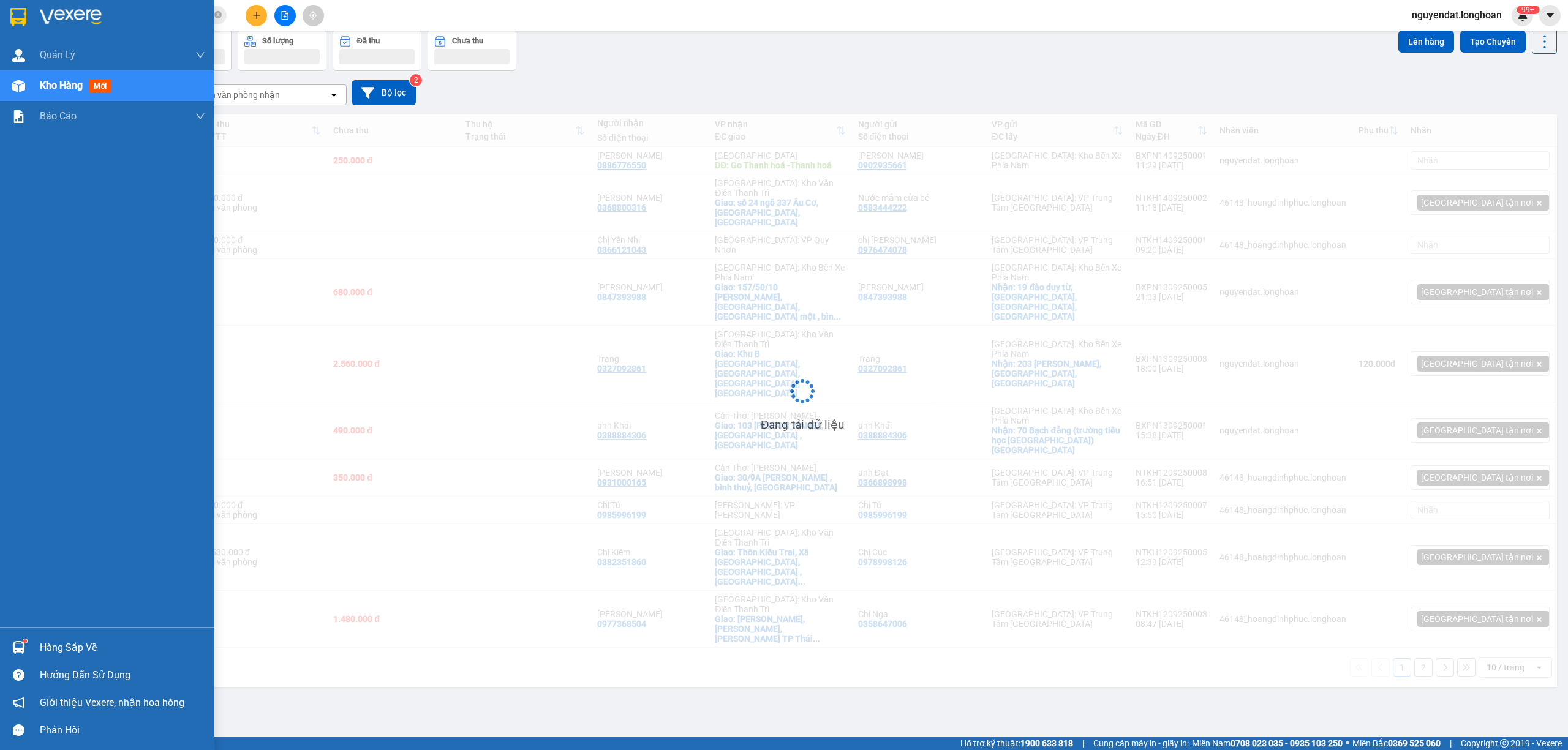
scroll to position [56, 0]
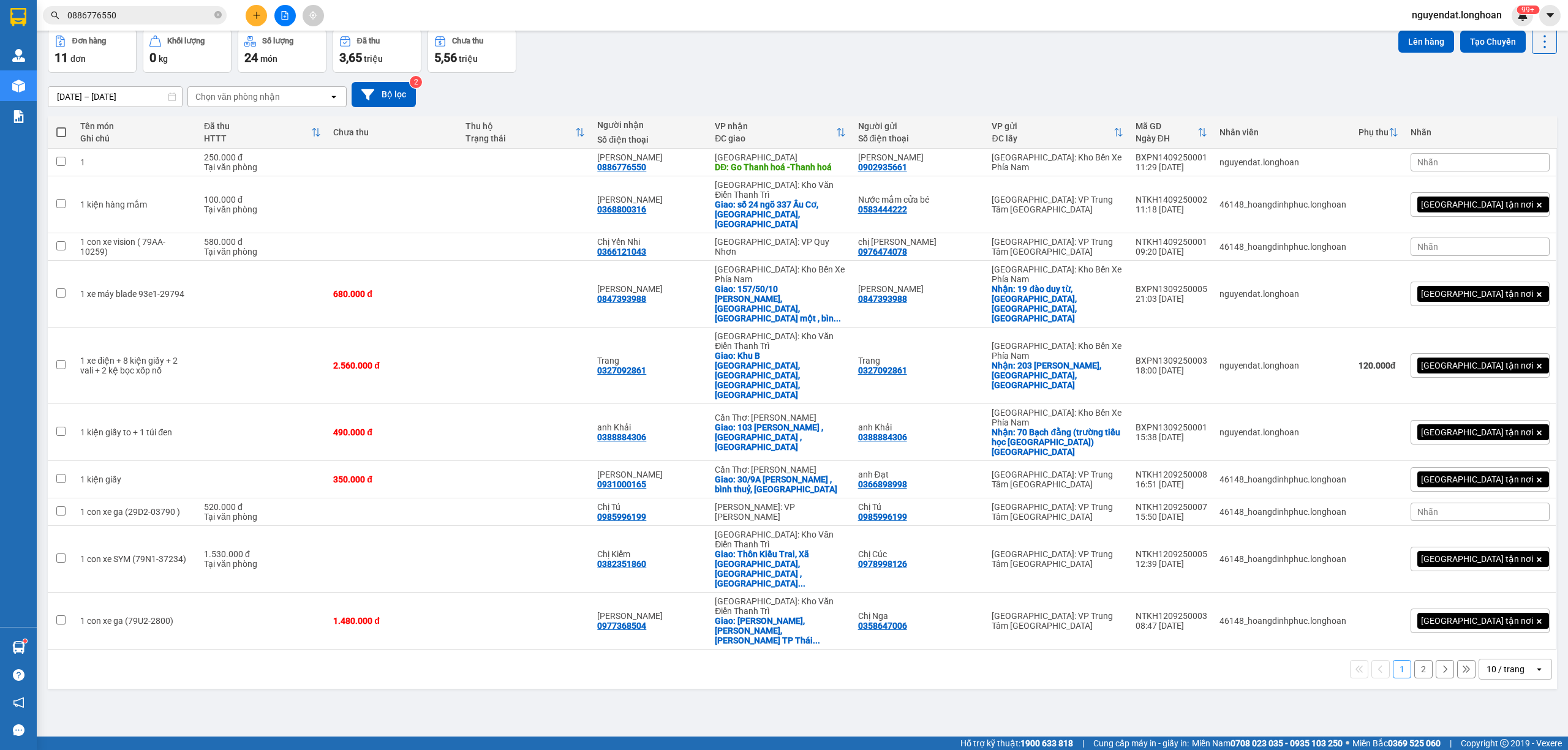
drag, startPoint x: 697, startPoint y: 605, endPoint x: 916, endPoint y: 413, distance: 291.2
click at [698, 605] on div "ver 1.8.143 Kho gửi Trên xe Kho nhận Kho công nợ Hàng đã giao Đơn hàng 11 đơn K…" at bounding box center [802, 355] width 1519 height 750
click at [327, 461] on td at bounding box center [263, 480] width 129 height 37
checkbox input "true"
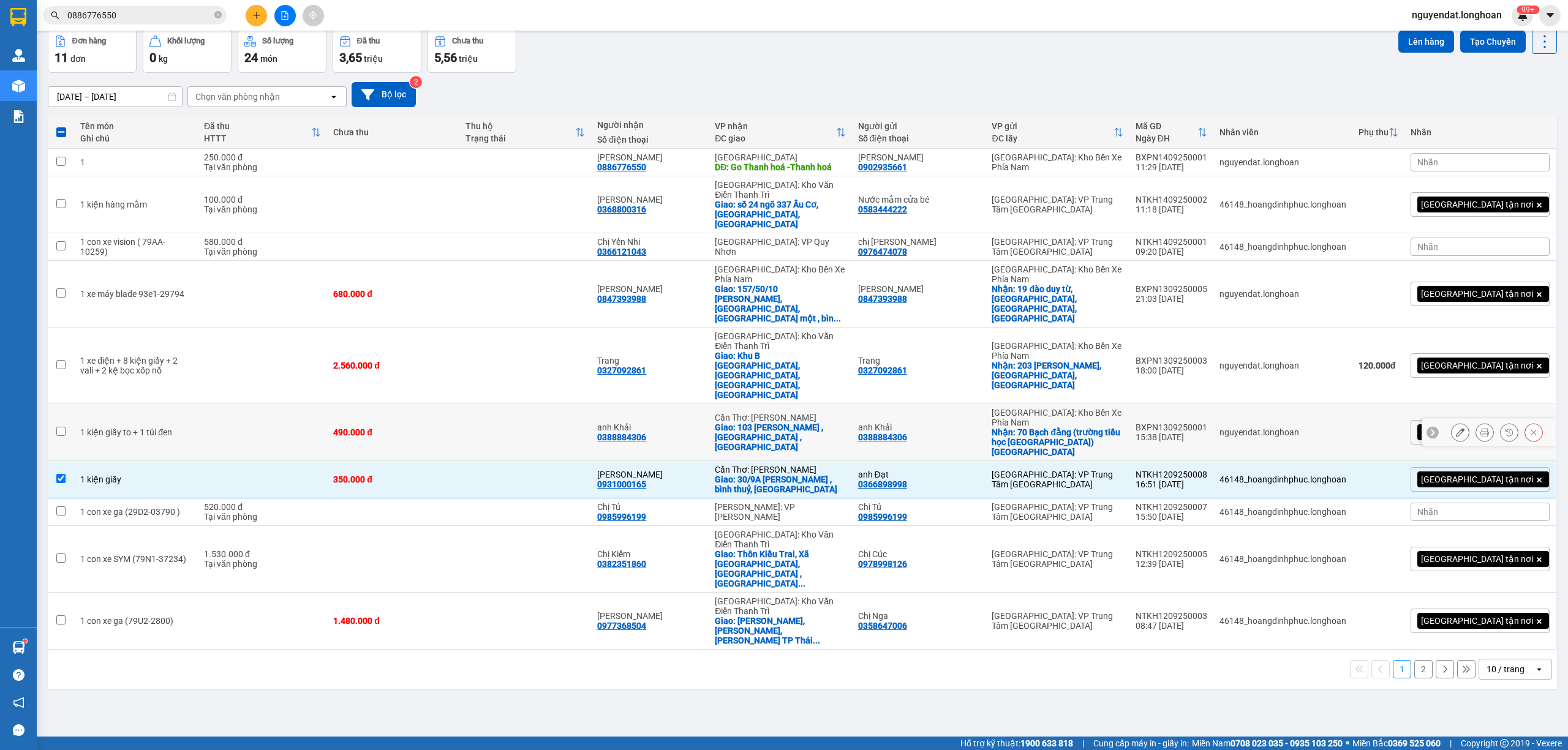
click at [258, 404] on td at bounding box center [263, 432] width 129 height 57
checkbox input "true"
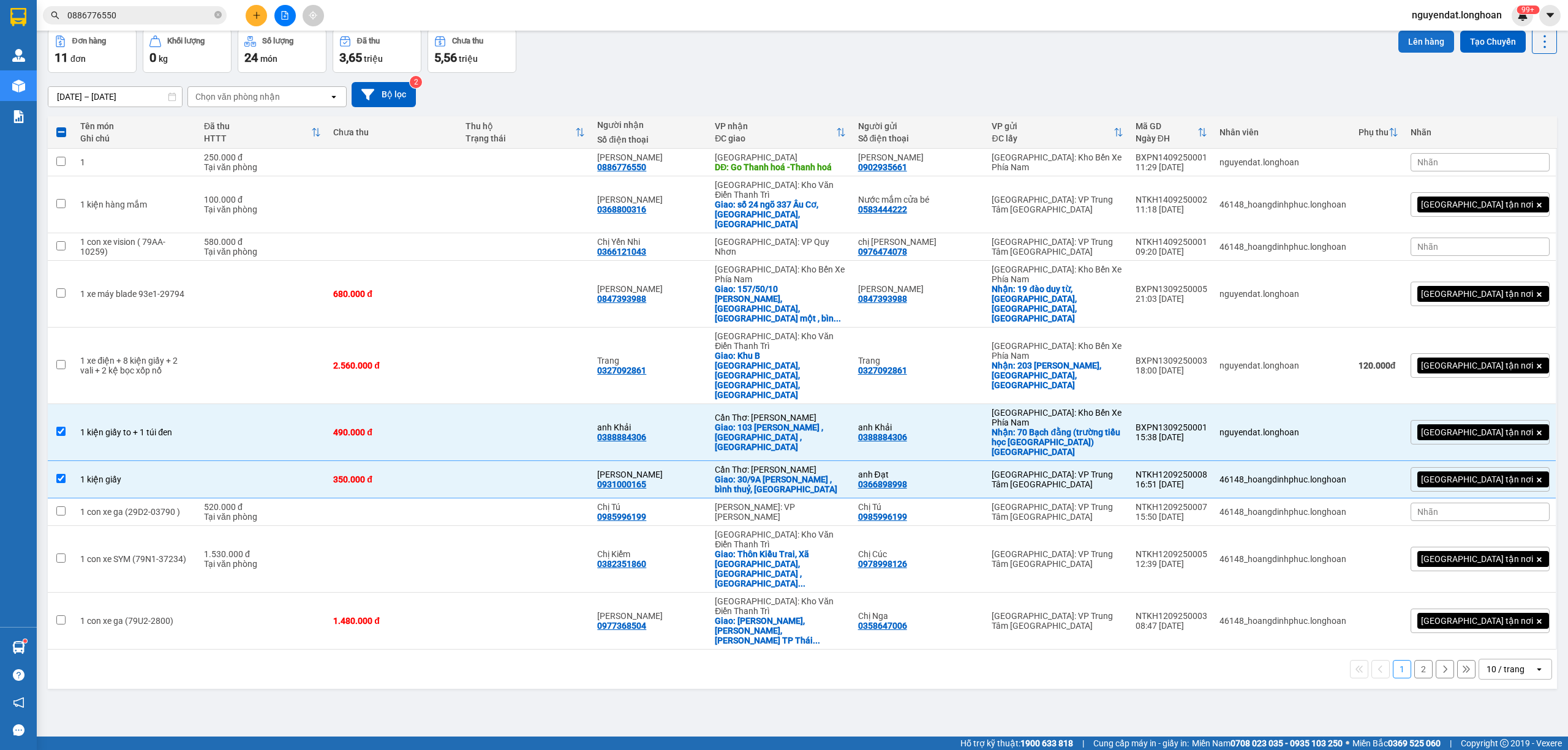
click at [1410, 40] on button "Lên hàng" at bounding box center [1426, 42] width 56 height 22
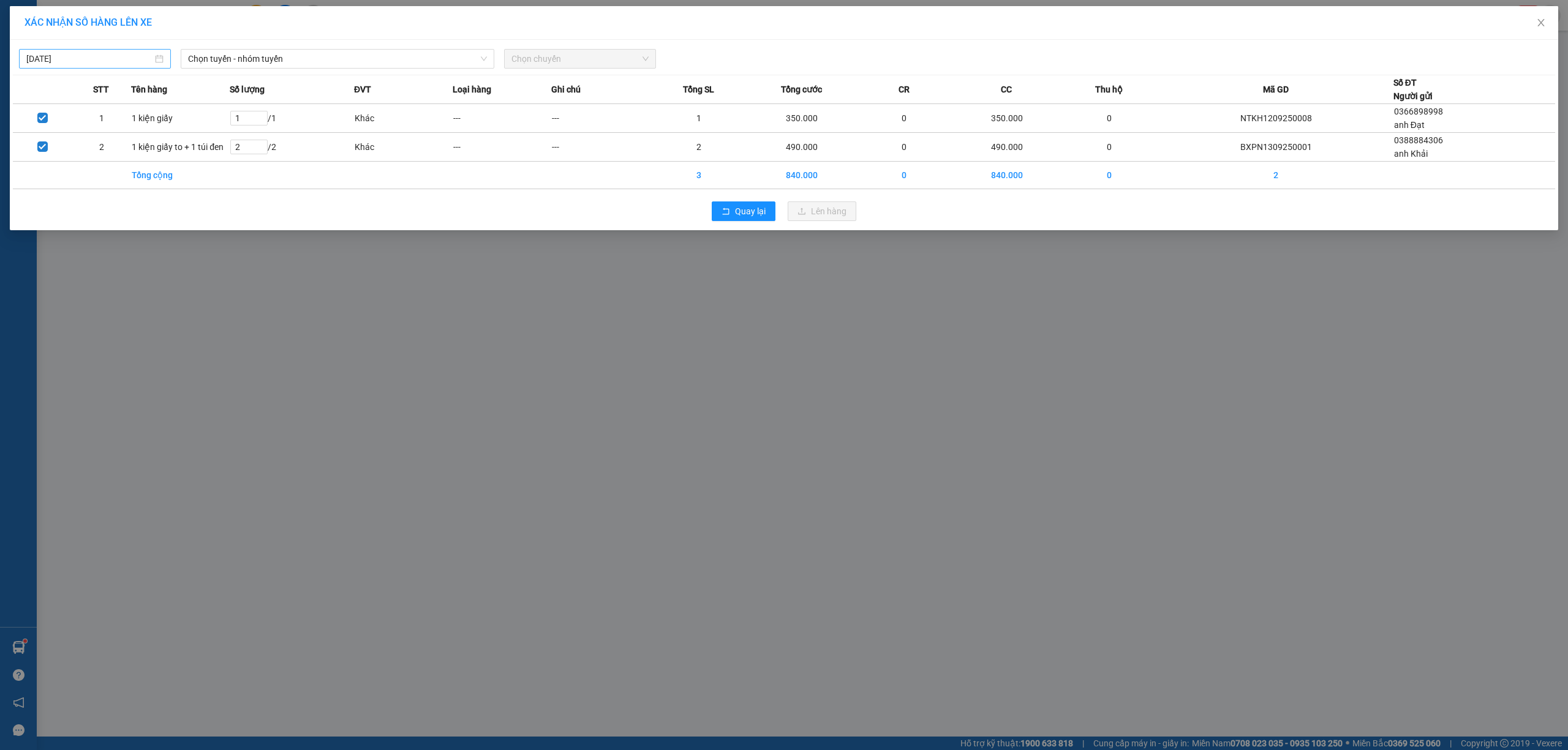
click at [125, 55] on input "[DATE]" at bounding box center [89, 58] width 126 height 13
click at [147, 152] on div "12" at bounding box center [148, 148] width 15 height 15
type input "[DATE]"
click at [266, 62] on span "Chọn tuyến - nhóm tuyến" at bounding box center [337, 59] width 299 height 19
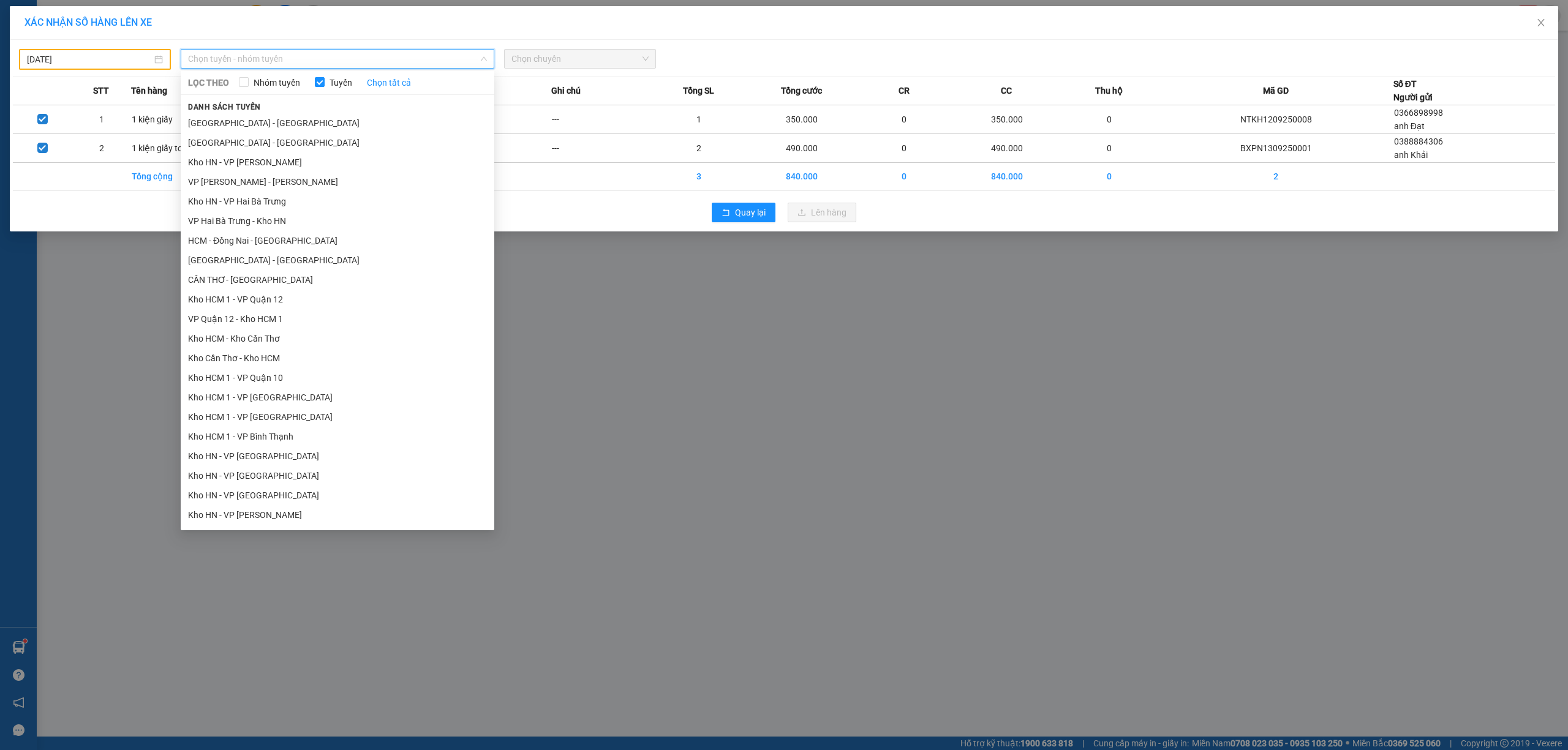
scroll to position [567, 0]
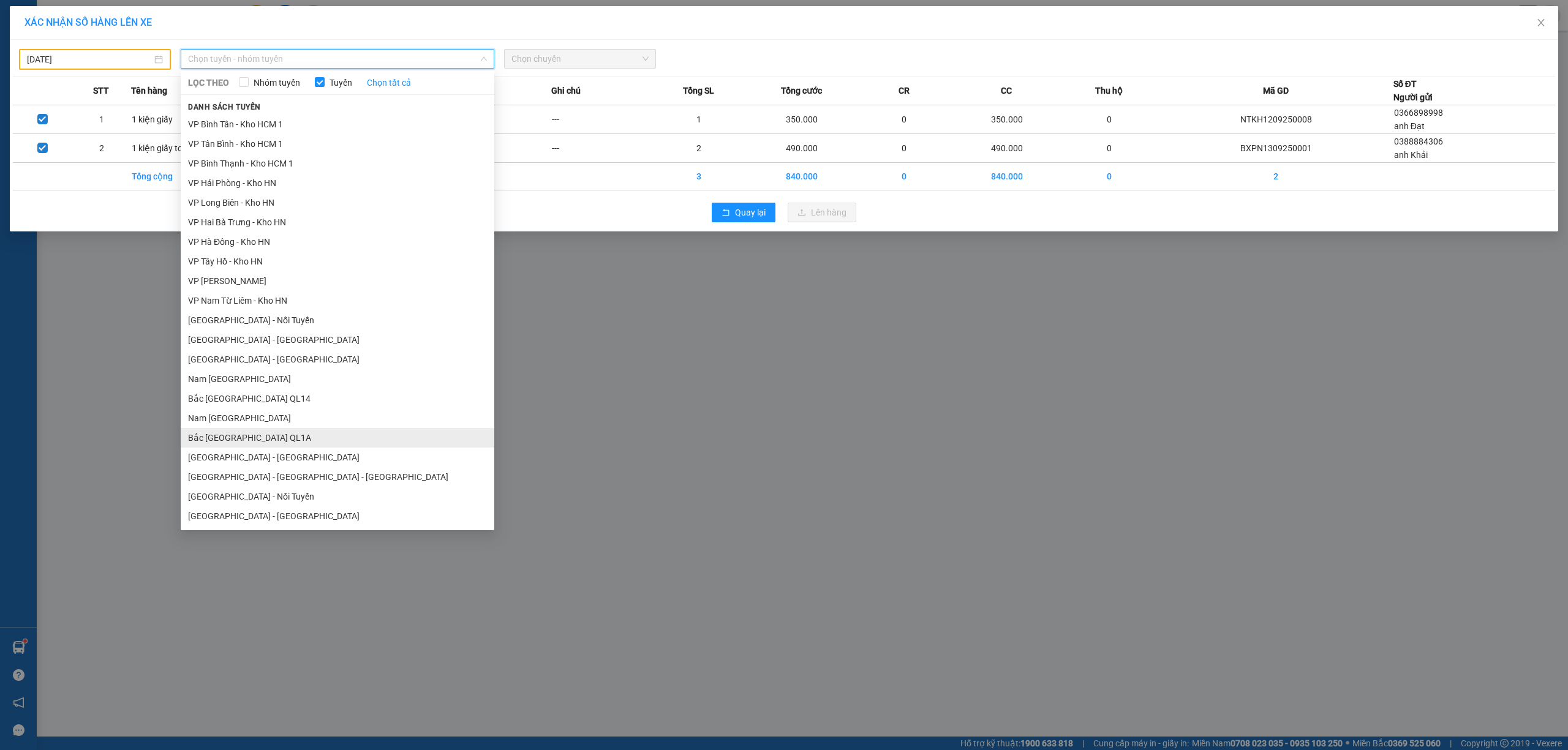
click at [266, 438] on li "Bắc [GEOGRAPHIC_DATA] QL1A" at bounding box center [337, 438] width 314 height 20
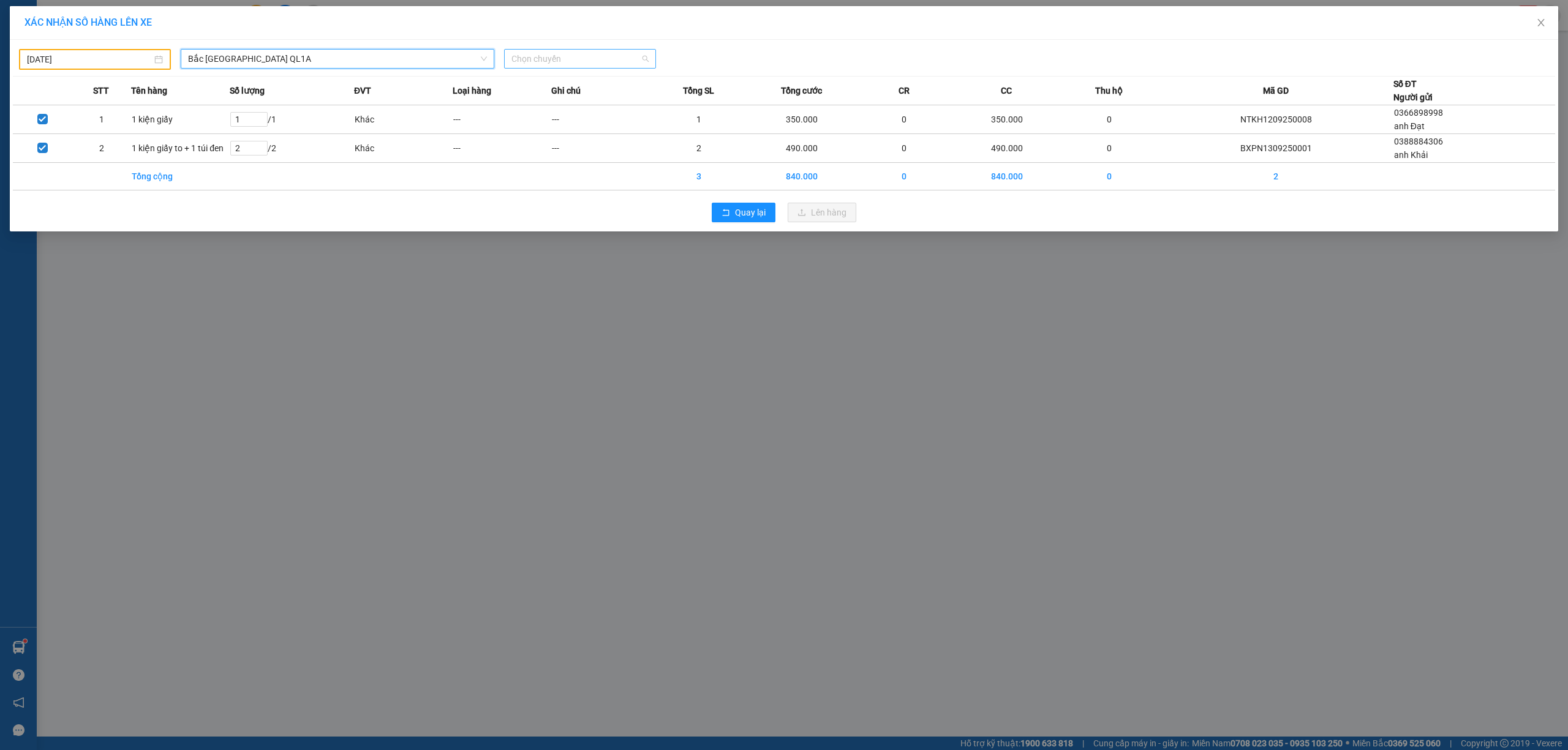
click at [537, 63] on span "Chọn chuyến" at bounding box center [580, 59] width 137 height 19
click at [556, 109] on div "16:00 (TC) - 29K-107.57" at bounding box center [559, 103] width 96 height 13
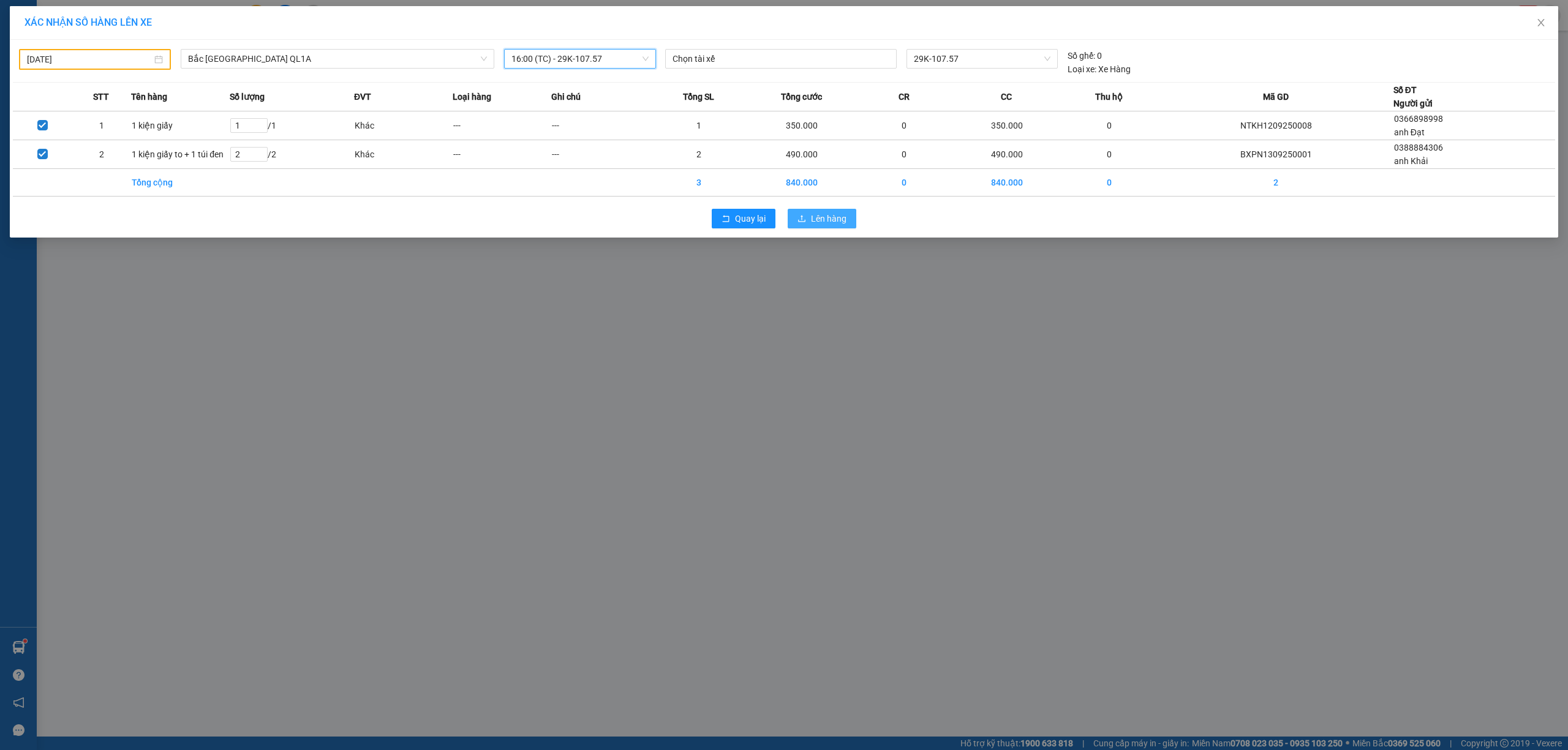
click at [813, 217] on span "Lên hàng" at bounding box center [829, 218] width 36 height 13
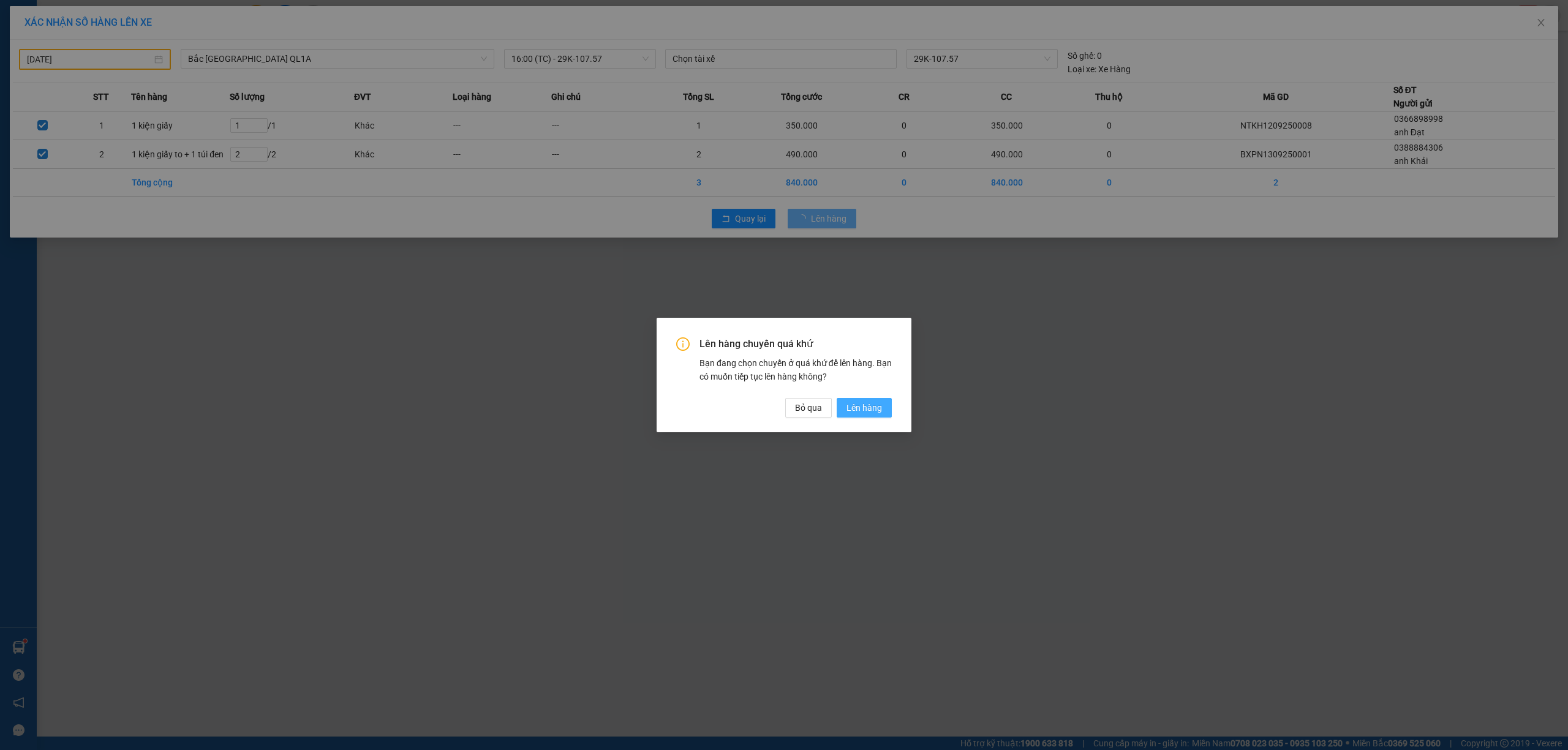
click at [889, 410] on button "Lên hàng" at bounding box center [865, 408] width 55 height 20
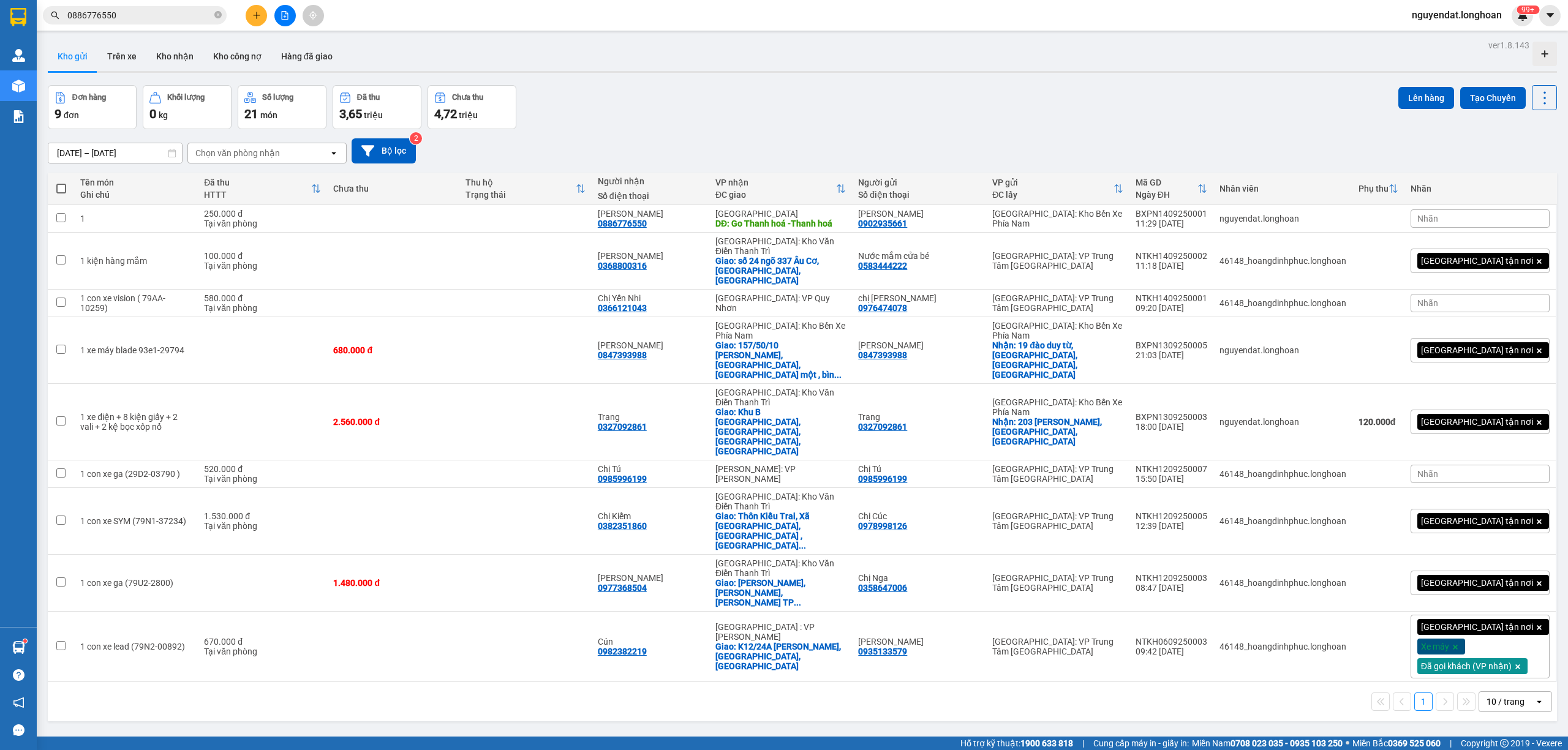
click at [849, 162] on div "[DATE] – [DATE] Press the down arrow key to interact with the calendar and sele…" at bounding box center [803, 151] width 1509 height 25
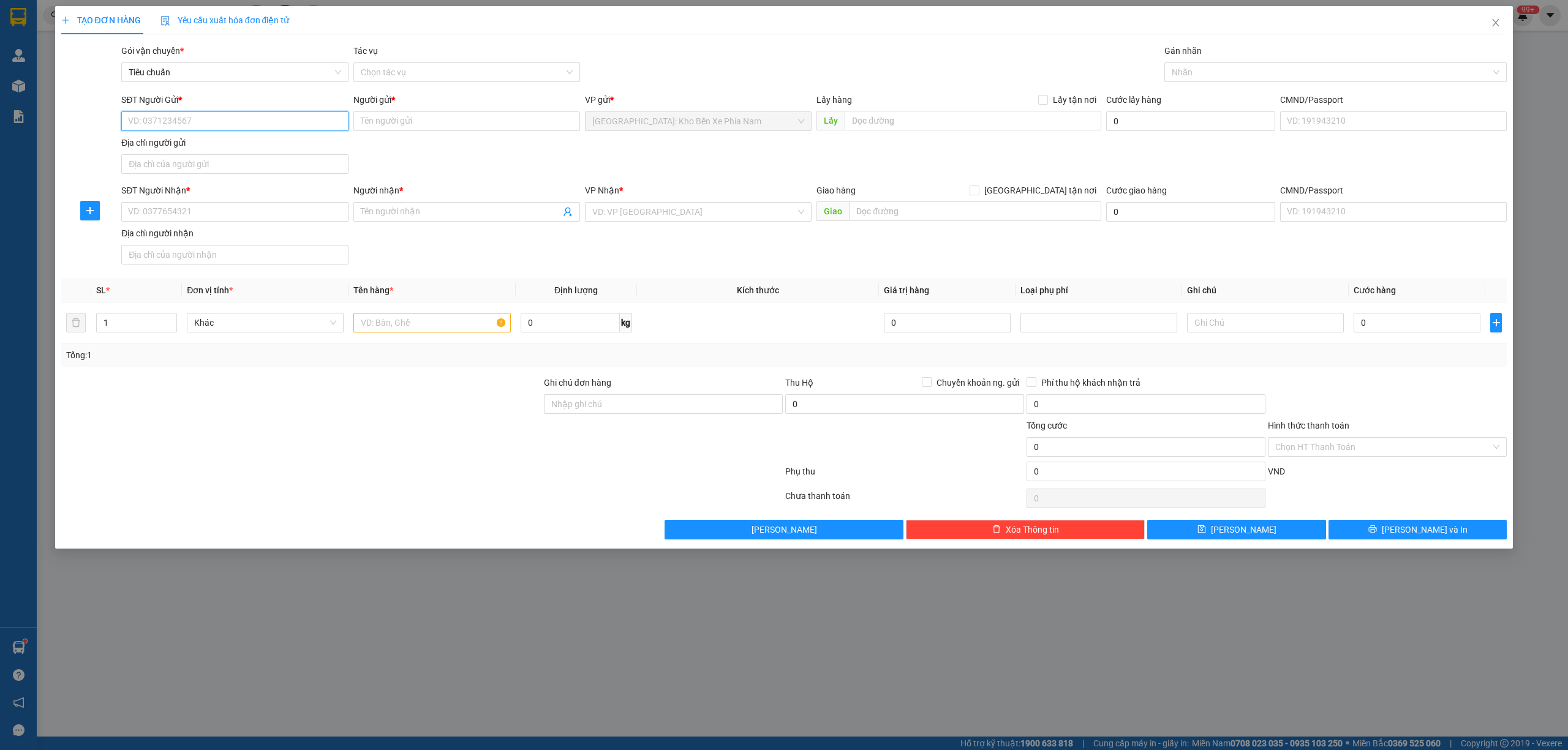
paste input "0814001681"
click at [376, 123] on input "Người gửi *" at bounding box center [466, 121] width 227 height 20
click at [245, 116] on input "0814001681" at bounding box center [234, 121] width 227 height 20
type input "0"
type input "0902935661"
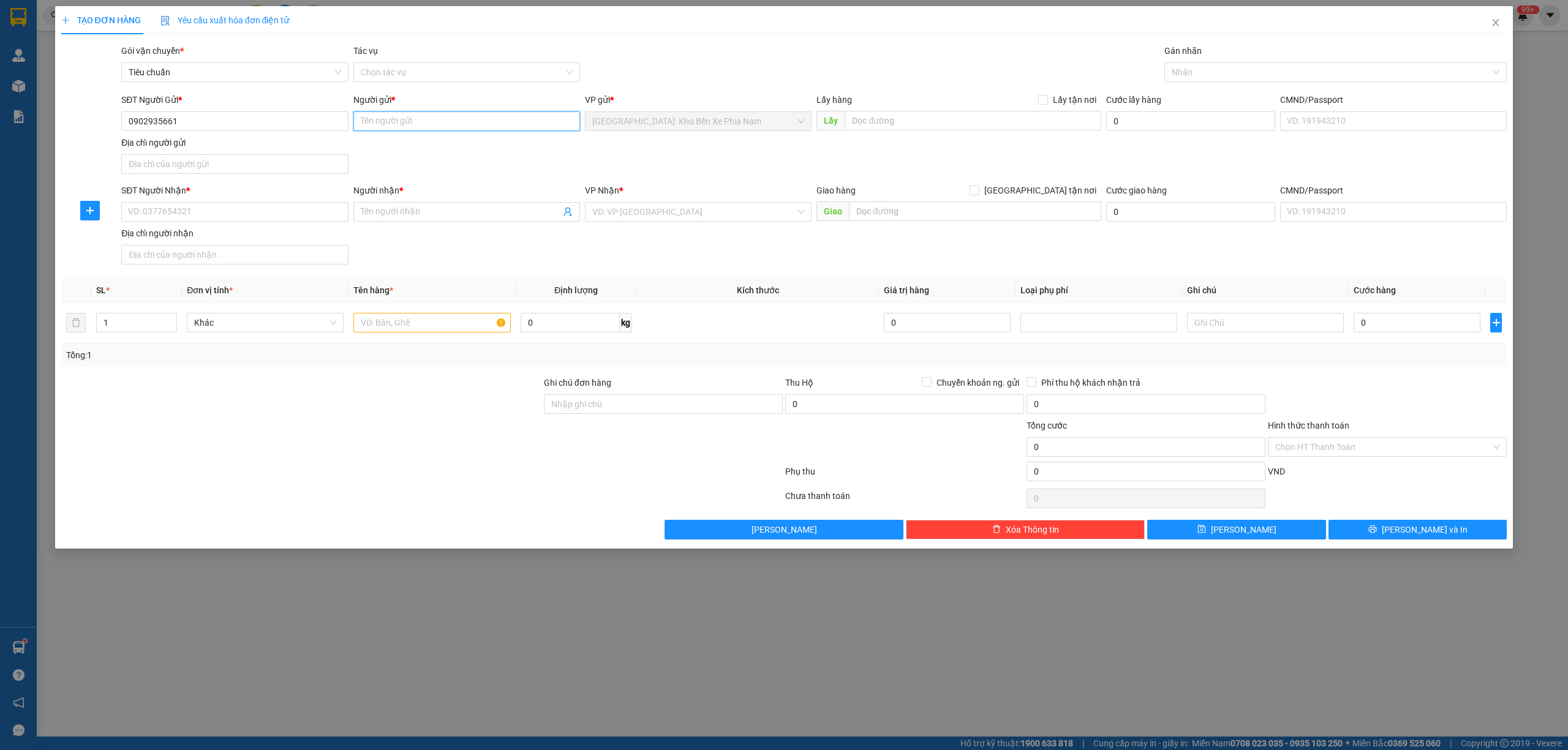
click at [451, 114] on input "Người gửi *" at bounding box center [466, 121] width 227 height 20
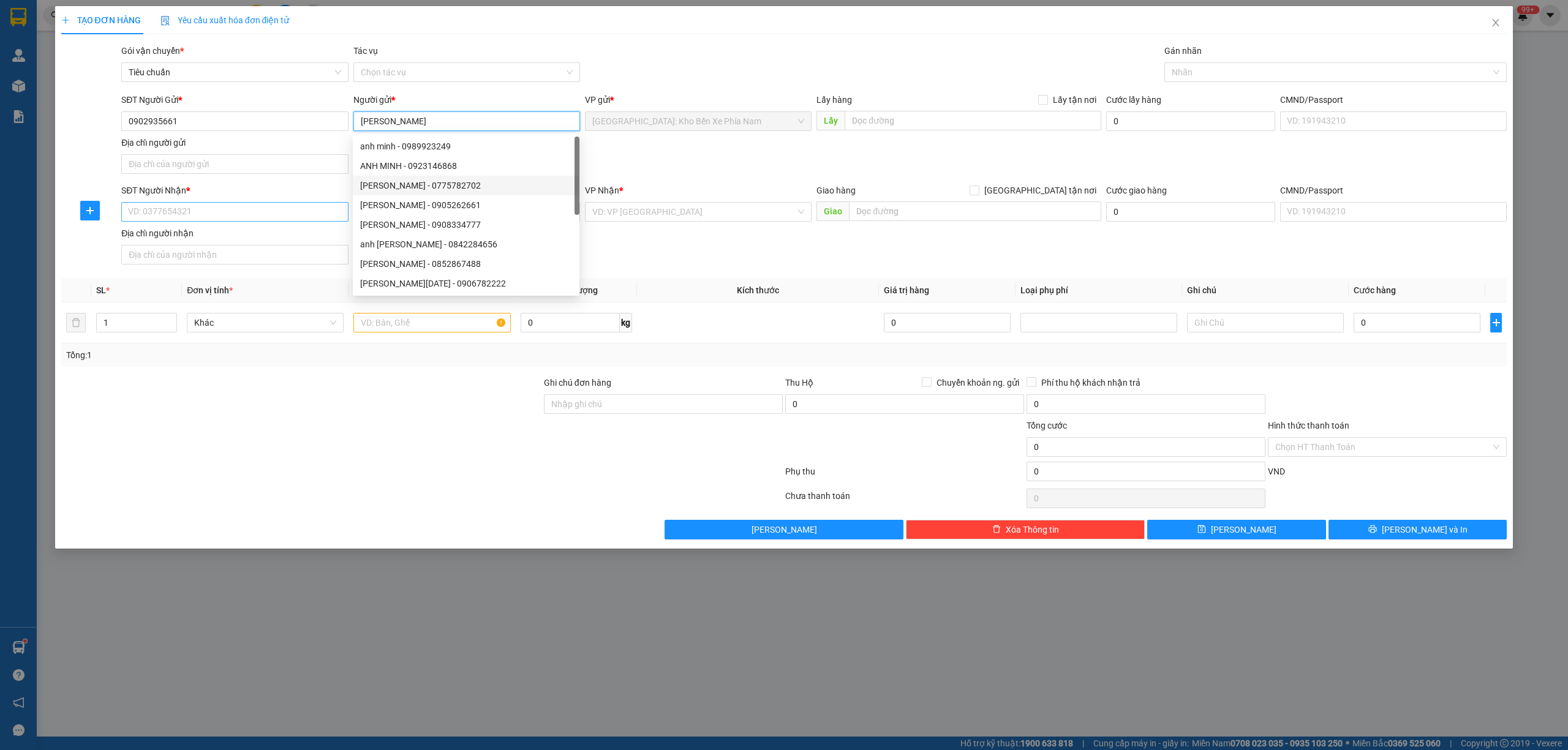
type input "[PERSON_NAME]"
click at [267, 210] on input "SĐT Người Nhận *" at bounding box center [234, 211] width 227 height 20
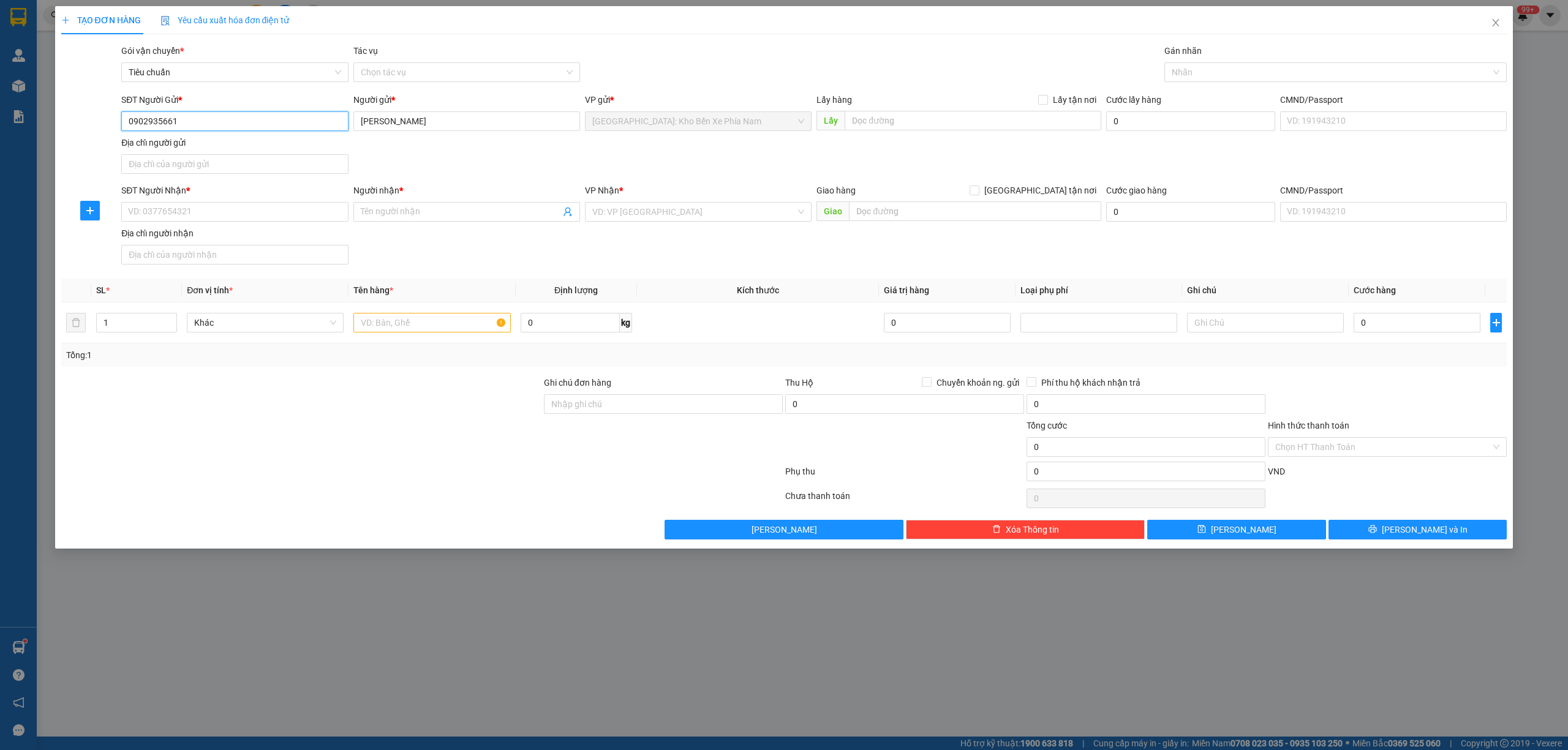
click at [185, 123] on input "0902935661" at bounding box center [234, 121] width 227 height 20
click at [179, 207] on input "SĐT Người Nhận *" at bounding box center [234, 211] width 227 height 20
click at [182, 207] on input "SĐT Người Nhận *" at bounding box center [234, 211] width 227 height 20
click at [186, 207] on input "SĐT Người Nhận *" at bounding box center [234, 211] width 227 height 20
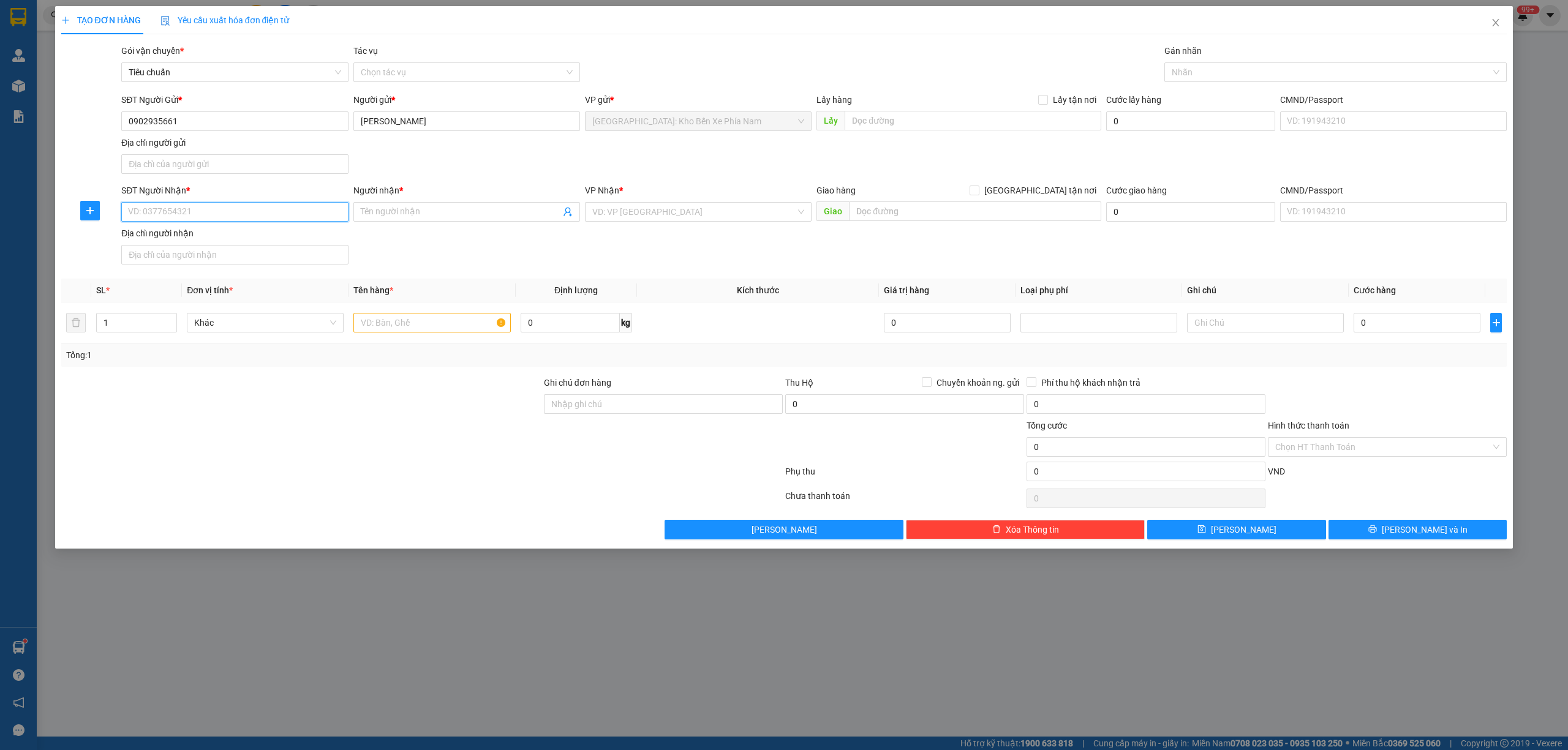
paste input "0886776550"
type input "0886776550"
click at [397, 211] on input "Người nhận *" at bounding box center [461, 211] width 200 height 13
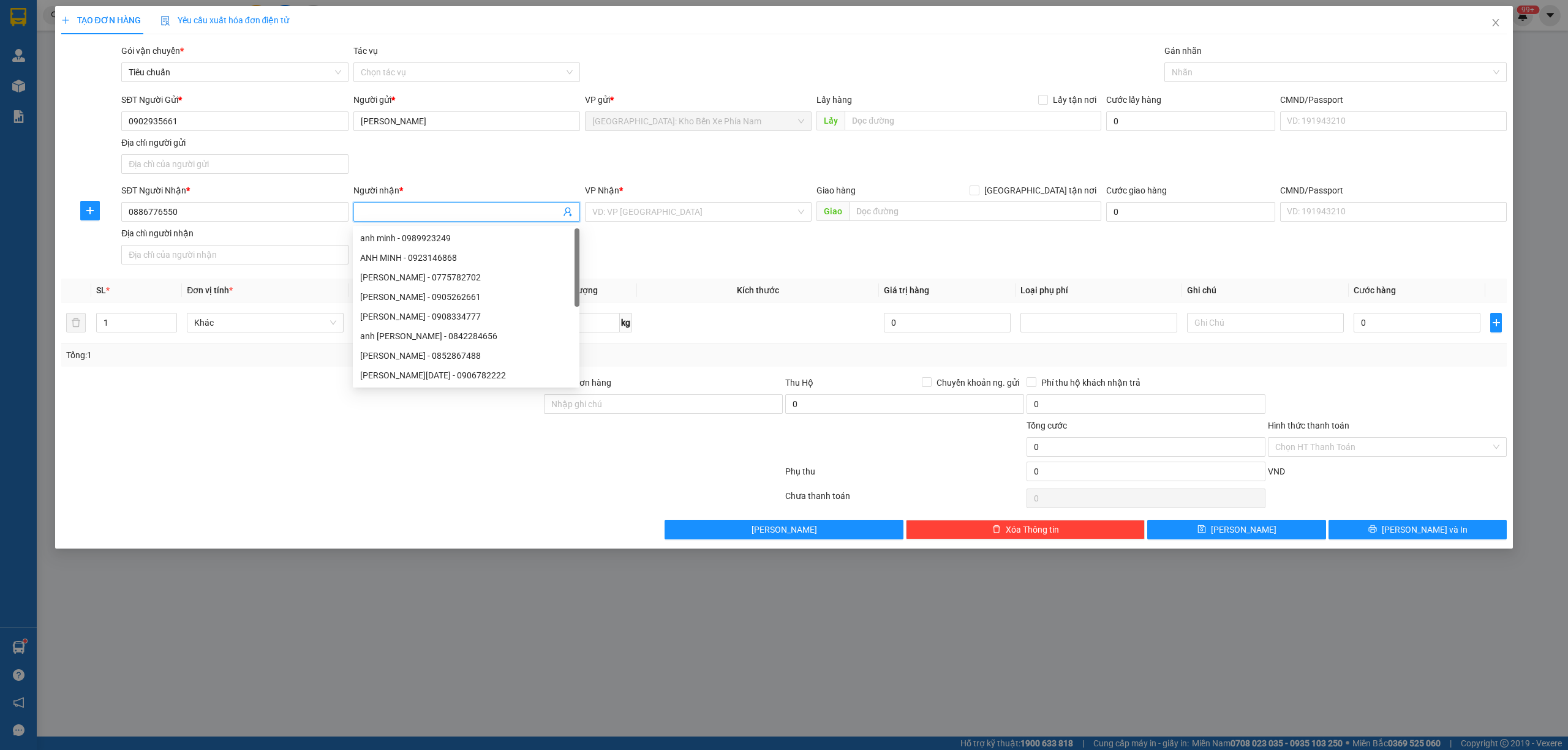
click at [242, 239] on div "Địa chỉ người nhận" at bounding box center [234, 233] width 227 height 13
click at [242, 245] on input "Địa chỉ người nhận" at bounding box center [234, 254] width 227 height 20
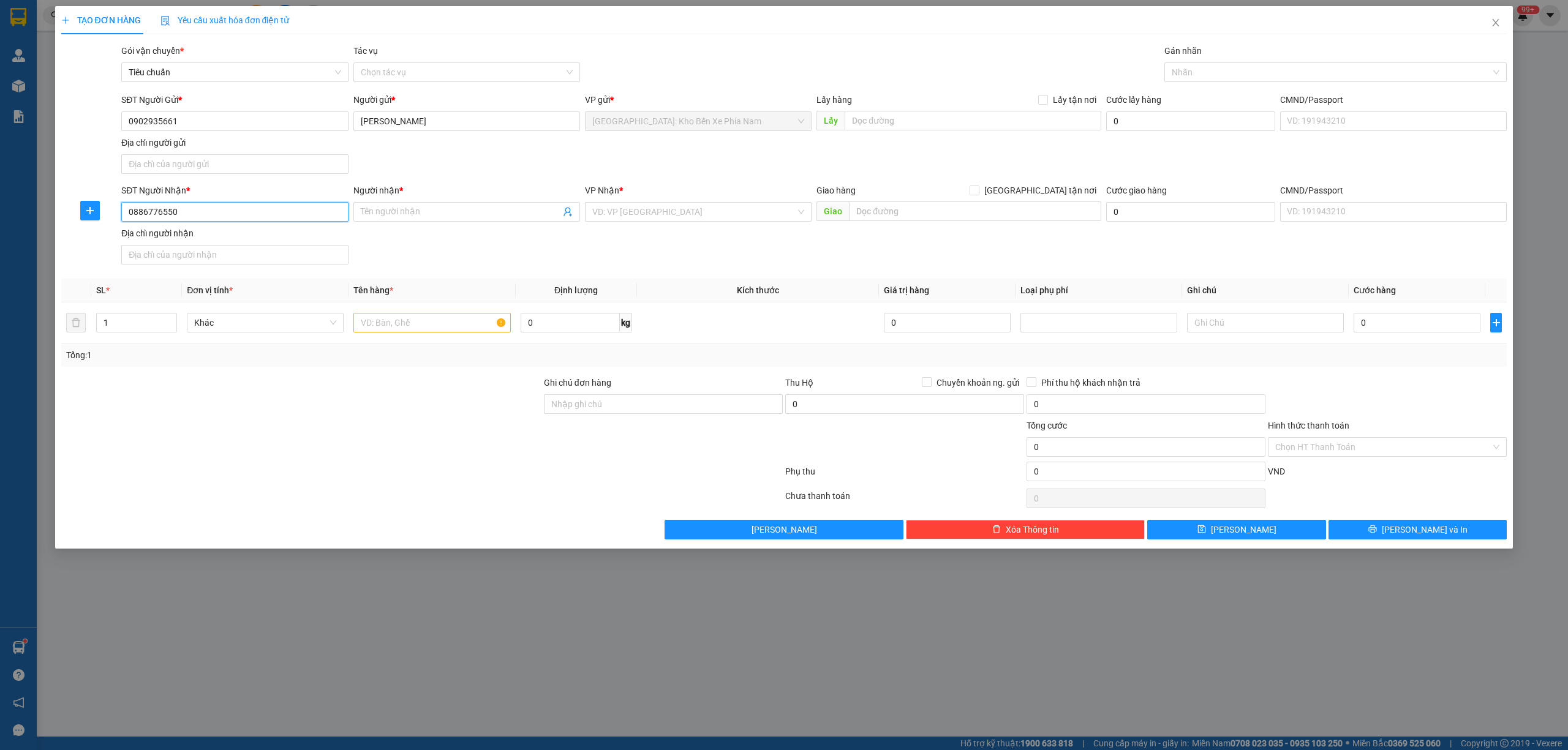
click at [283, 211] on input "0886776550" at bounding box center [234, 211] width 227 height 20
drag, startPoint x: 240, startPoint y: 241, endPoint x: 1096, endPoint y: 238, distance: 856.0
click at [241, 241] on div "0886776550 - Anh Hổ" at bounding box center [234, 238] width 212 height 13
type input "[PERSON_NAME]"
type input "Go Thanh hoá -Thanh hoá"
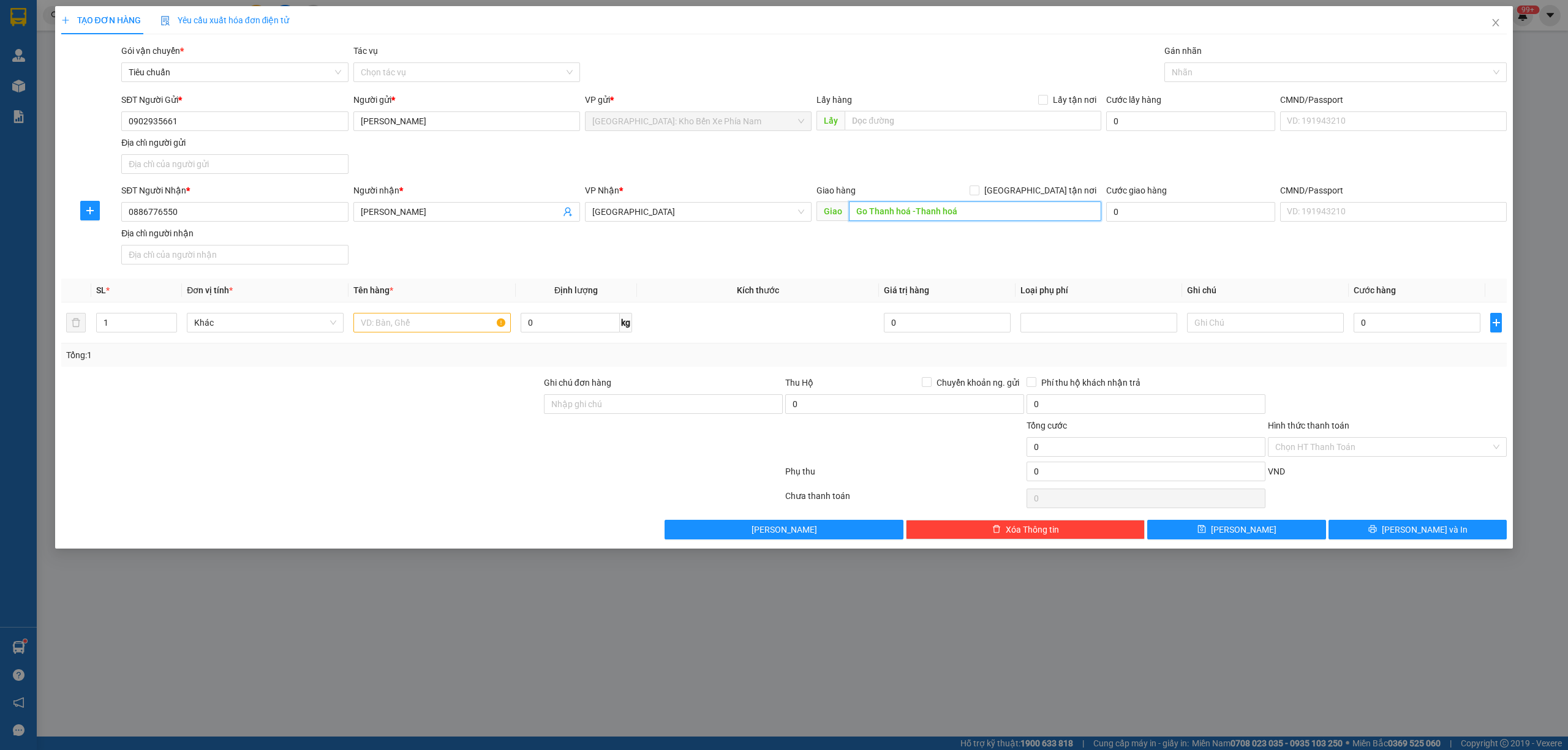
click at [1019, 210] on input "Go Thanh hoá -Thanh hoá" at bounding box center [975, 211] width 252 height 20
click at [1189, 70] on div at bounding box center [1330, 72] width 325 height 15
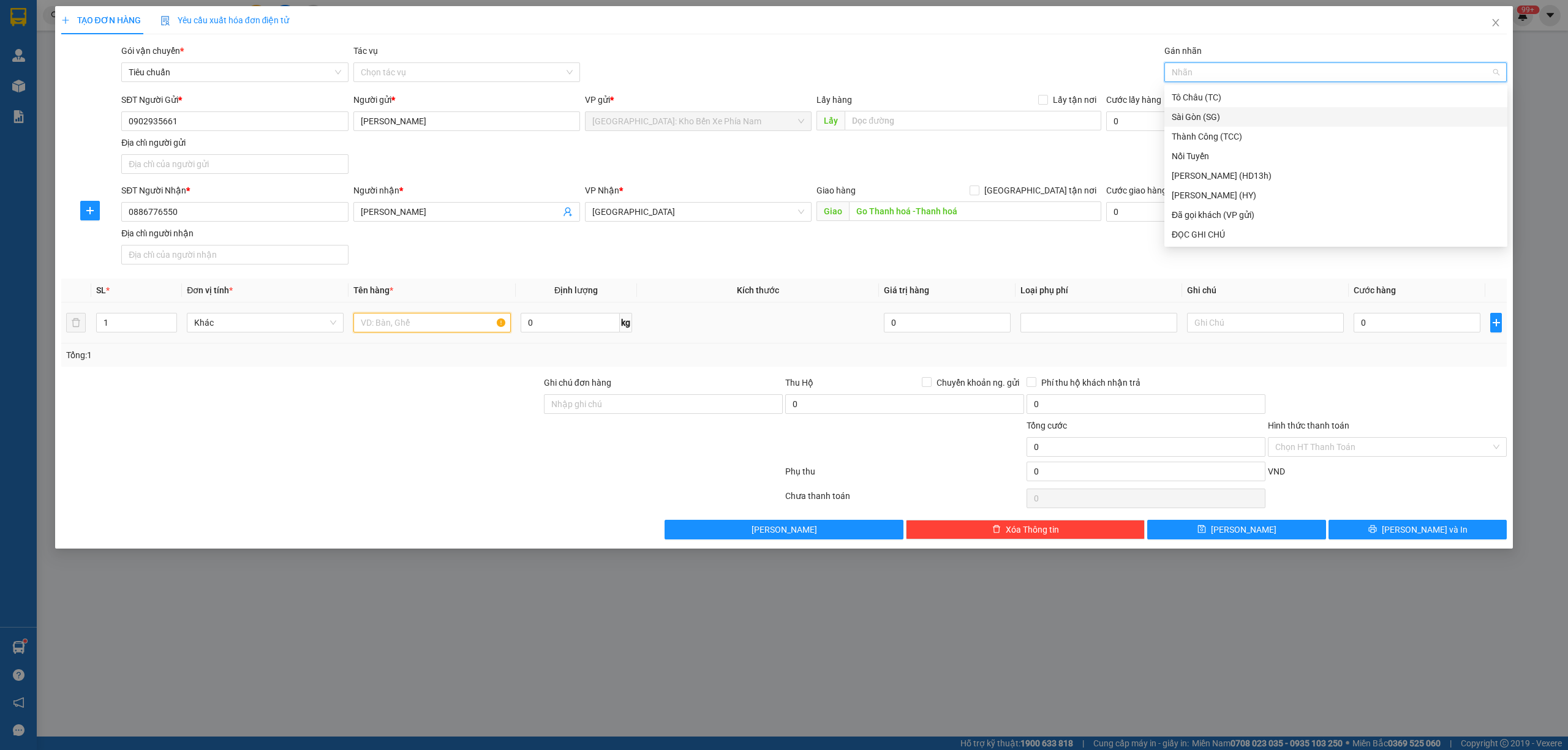
click at [382, 332] on input "text" at bounding box center [431, 323] width 157 height 20
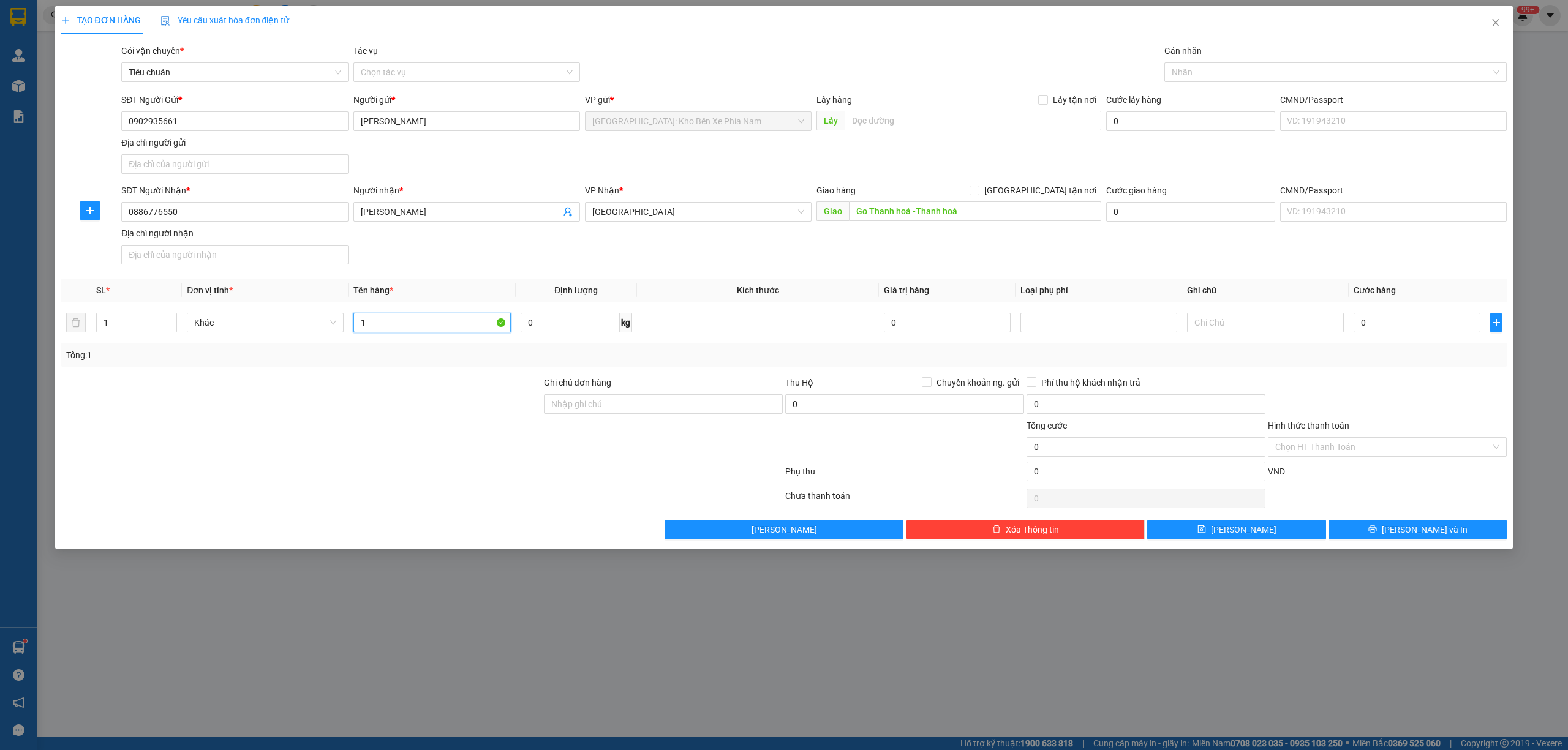
type input "1"
click at [1429, 318] on input "0" at bounding box center [1417, 323] width 127 height 20
type input "2"
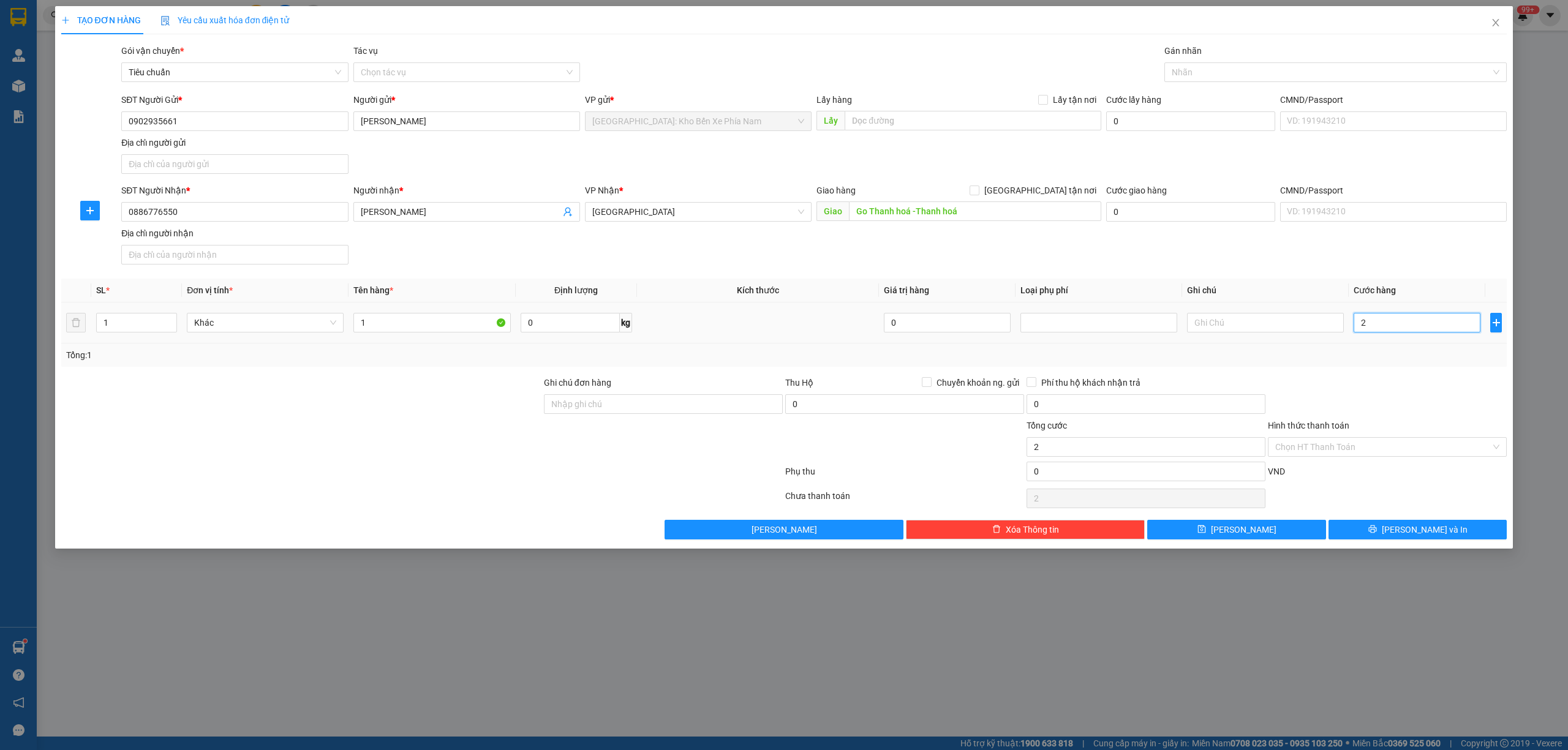
type input "25"
type input "250"
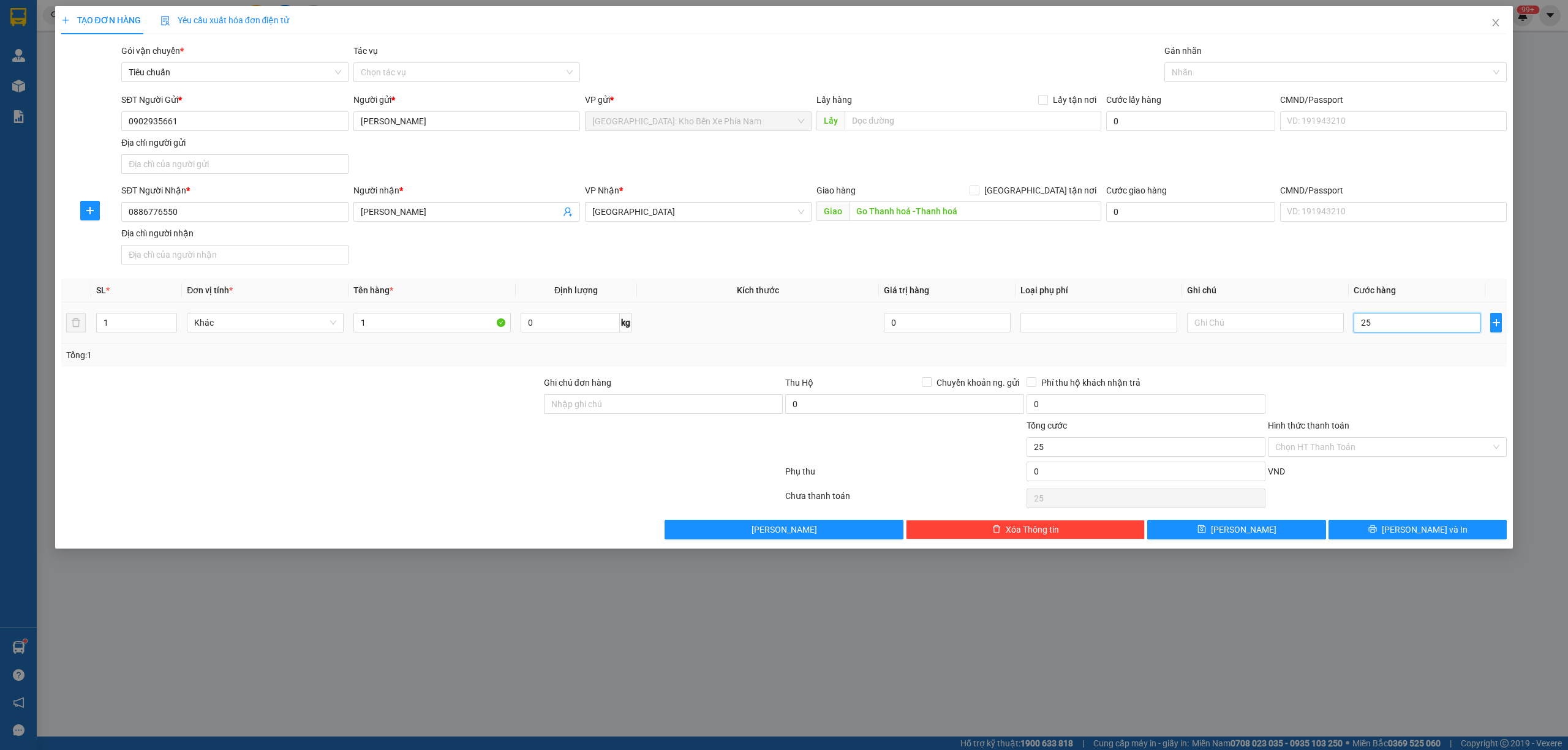
type input "250"
type input "2.500"
type input "25.000"
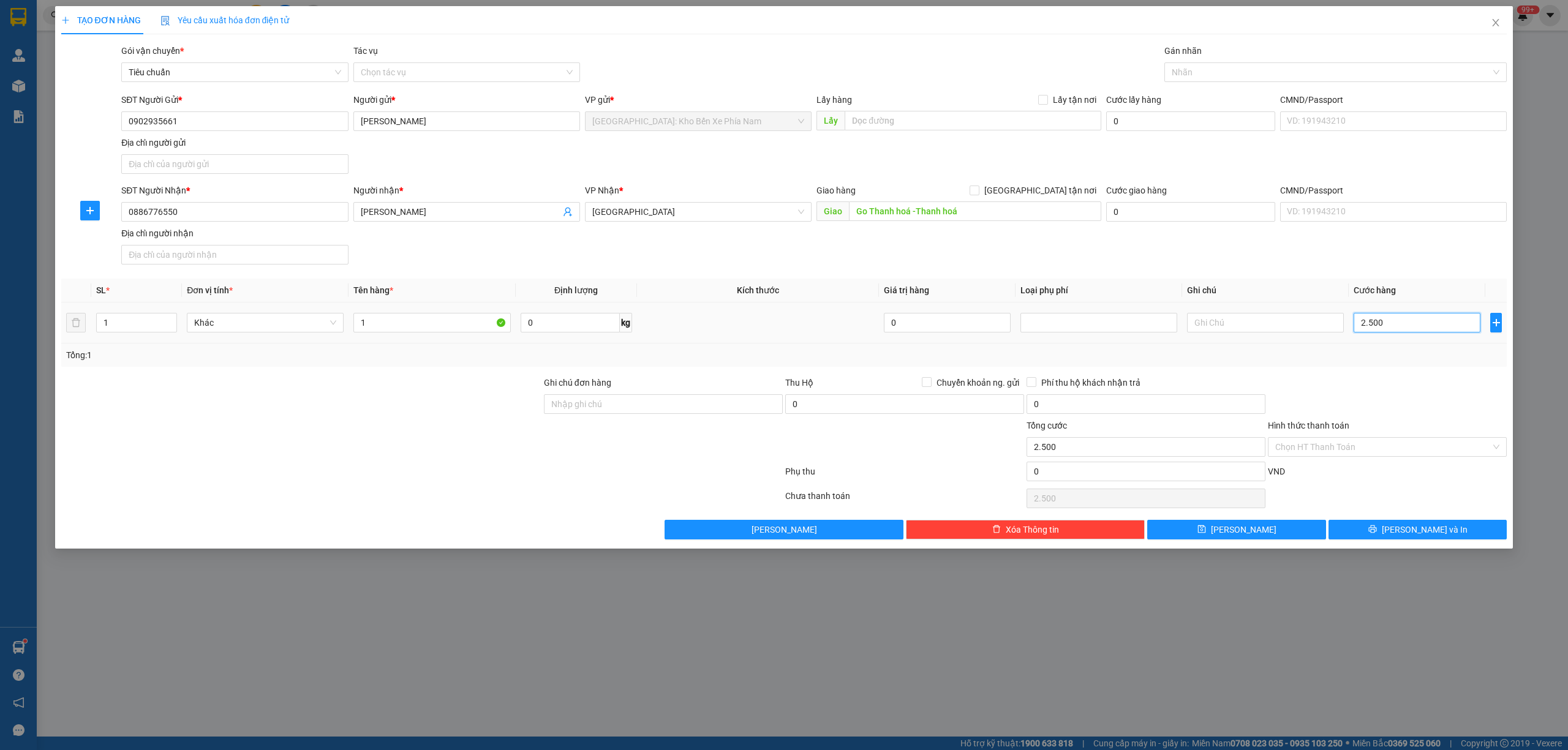
type input "25.000"
type input "250.000"
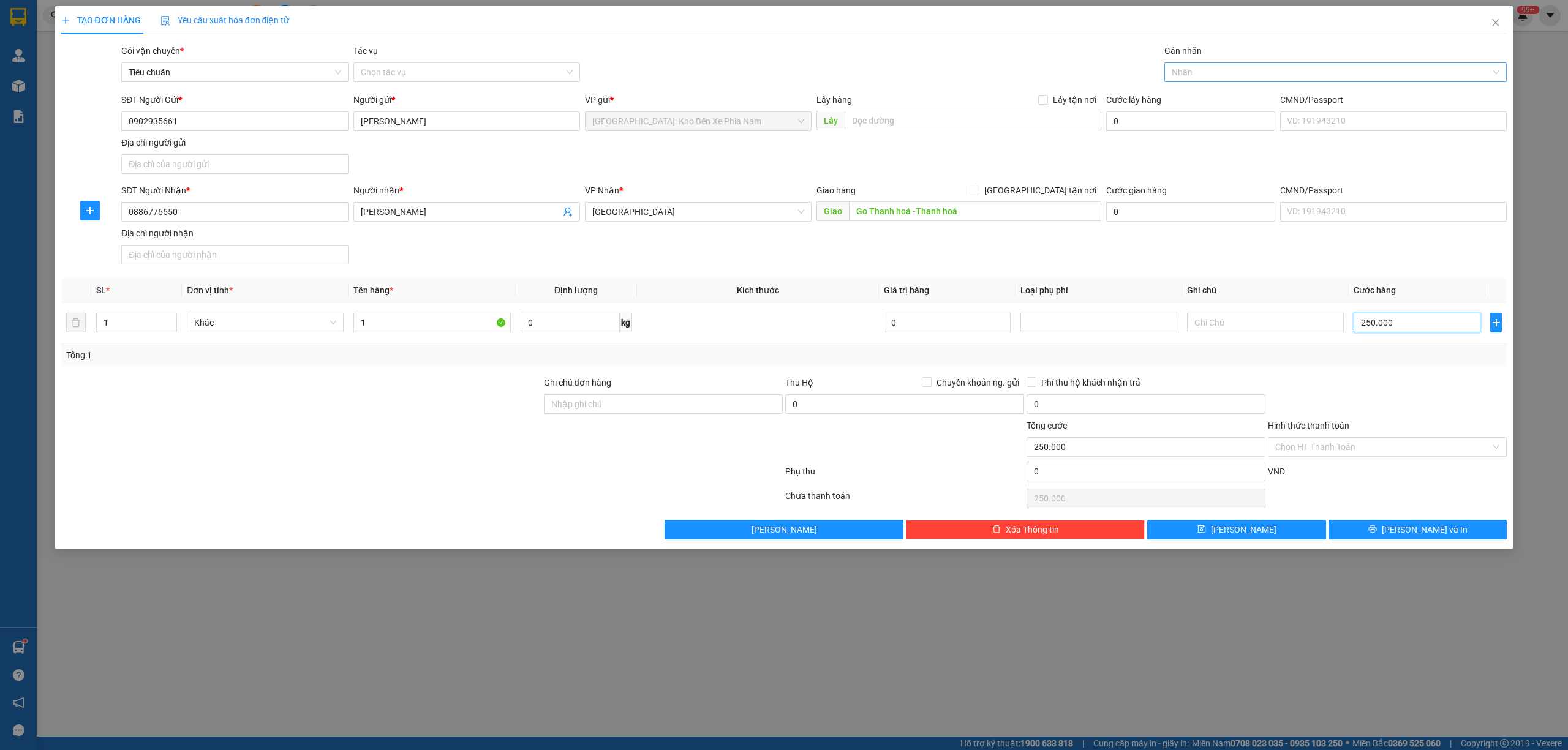
click at [1213, 77] on div at bounding box center [1330, 72] width 325 height 15
type input "250.000"
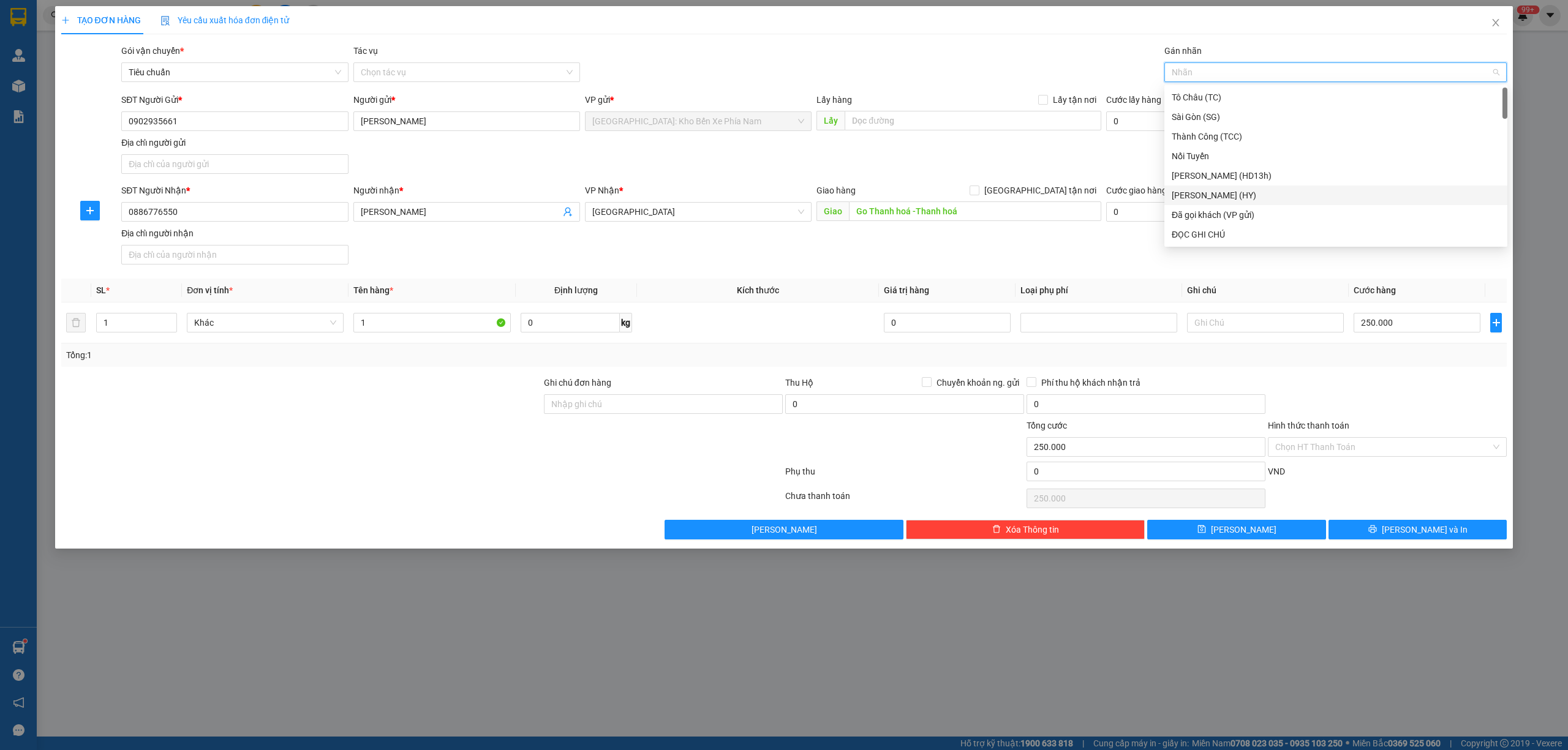
click at [955, 164] on div "SĐT Người Gửi * 0902935661 Người gửi * anh minh VP gửi * Nha Trang: Kho Bến Xe …" at bounding box center [814, 136] width 1390 height 86
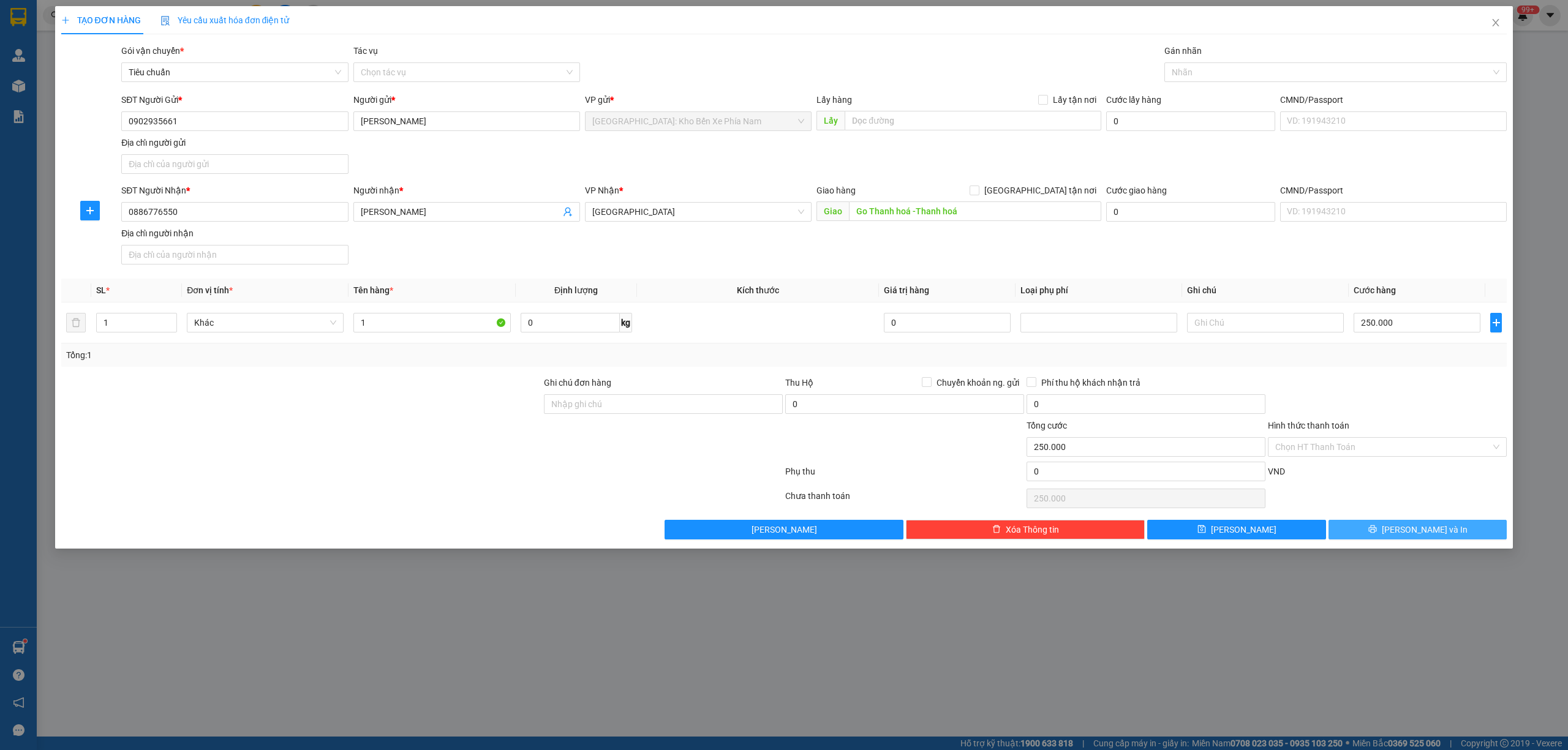
click at [1439, 525] on button "[PERSON_NAME] và In" at bounding box center [1418, 530] width 179 height 20
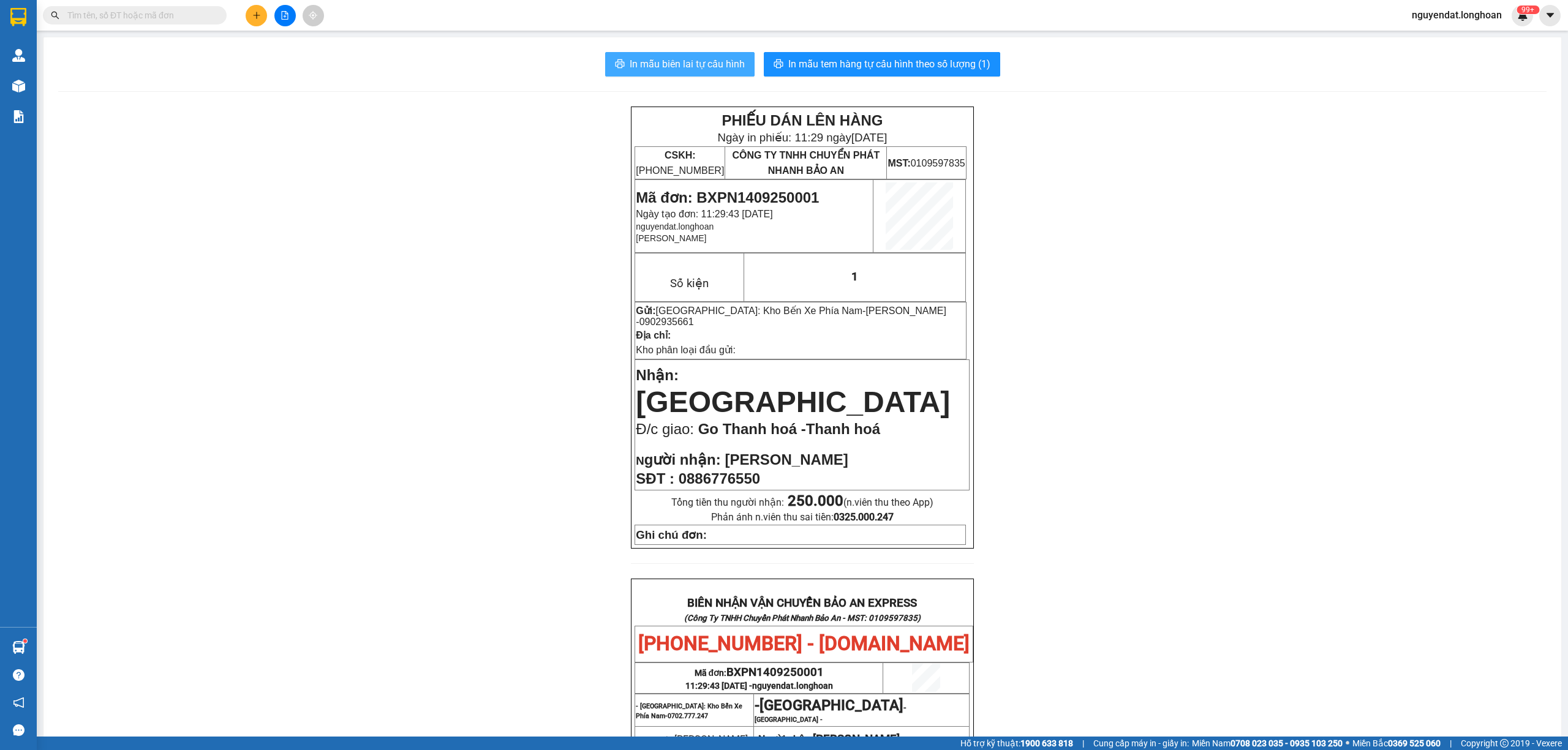
click at [725, 66] on span "In mẫu biên lai tự cấu hình" at bounding box center [687, 64] width 115 height 15
click at [843, 69] on span "In mẫu tem hàng tự cấu hình theo số lượng (1)" at bounding box center [889, 64] width 202 height 15
